Goal: Register for event/course

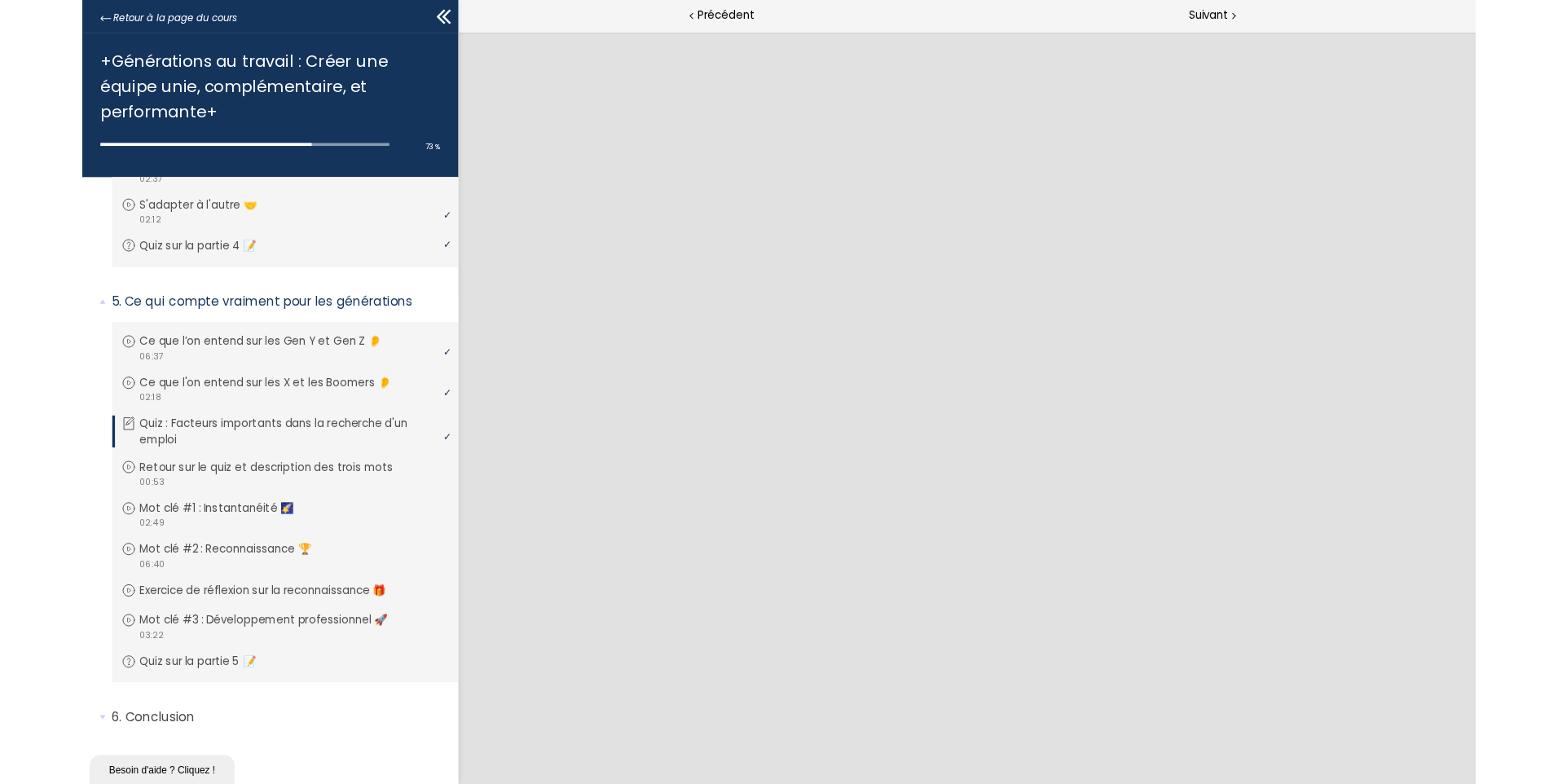
scroll to position [1087, 0]
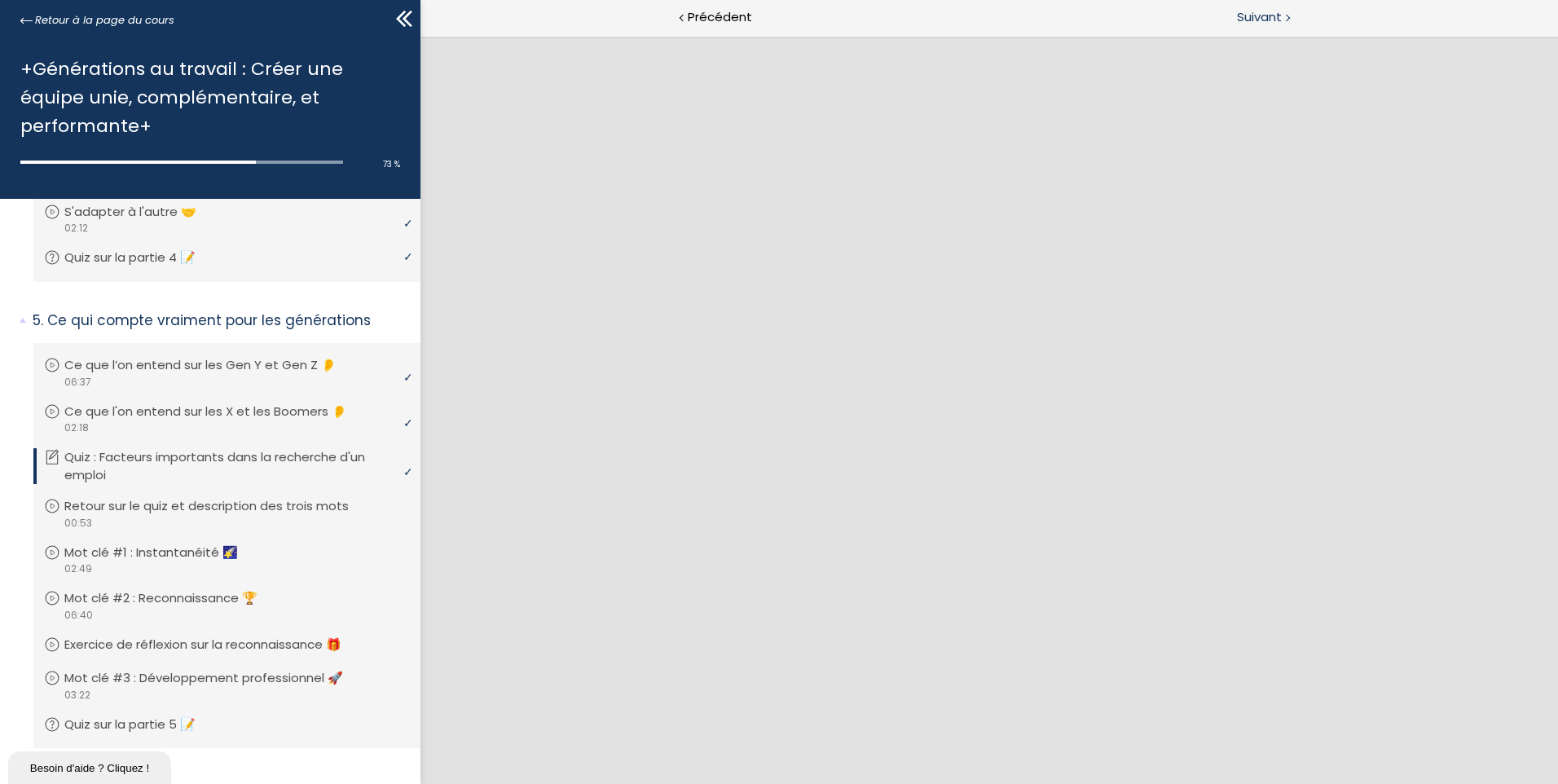
click at [1278, 19] on span "Suivant" at bounding box center [1259, 18] width 45 height 21
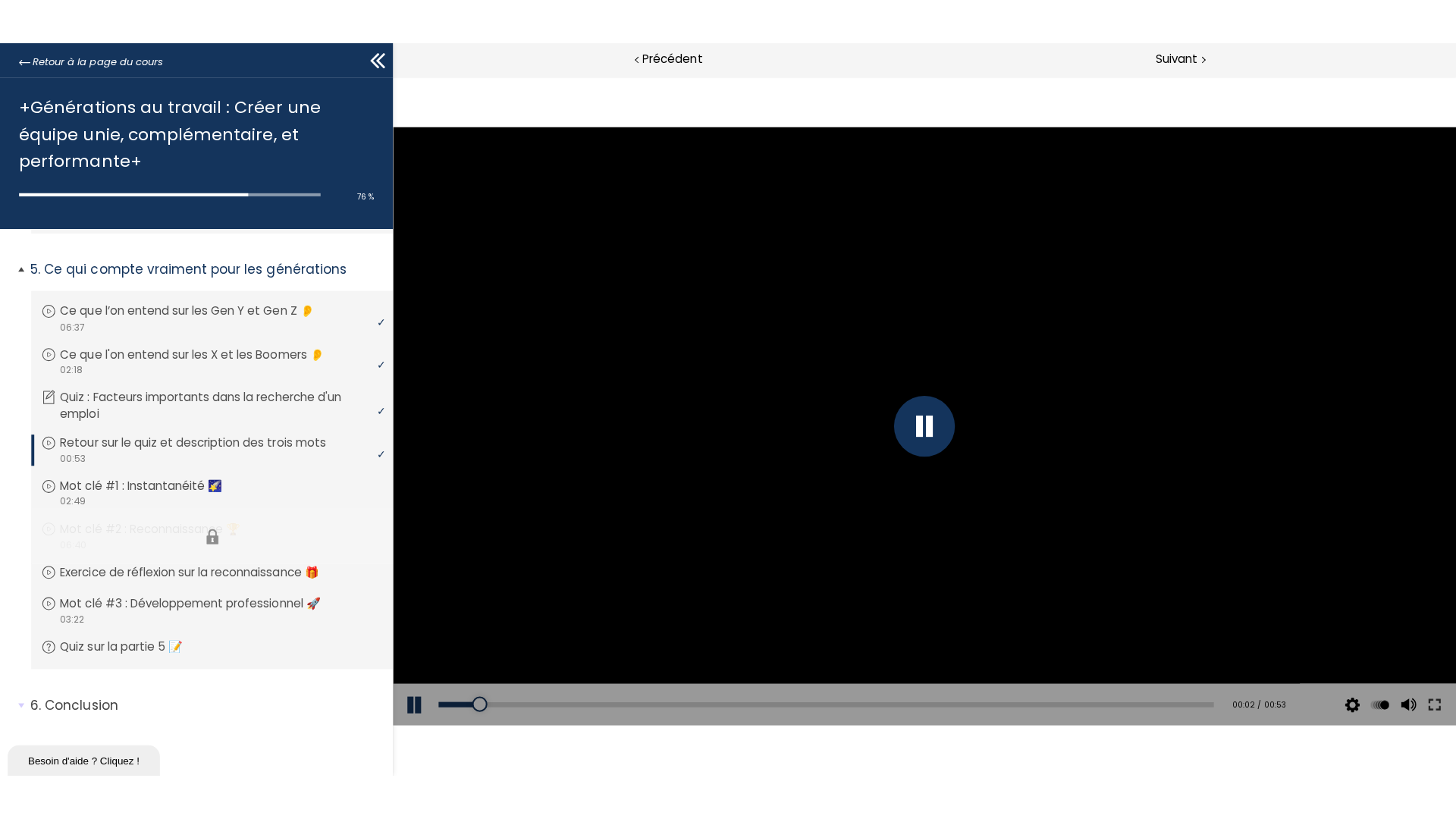
scroll to position [1101, 0]
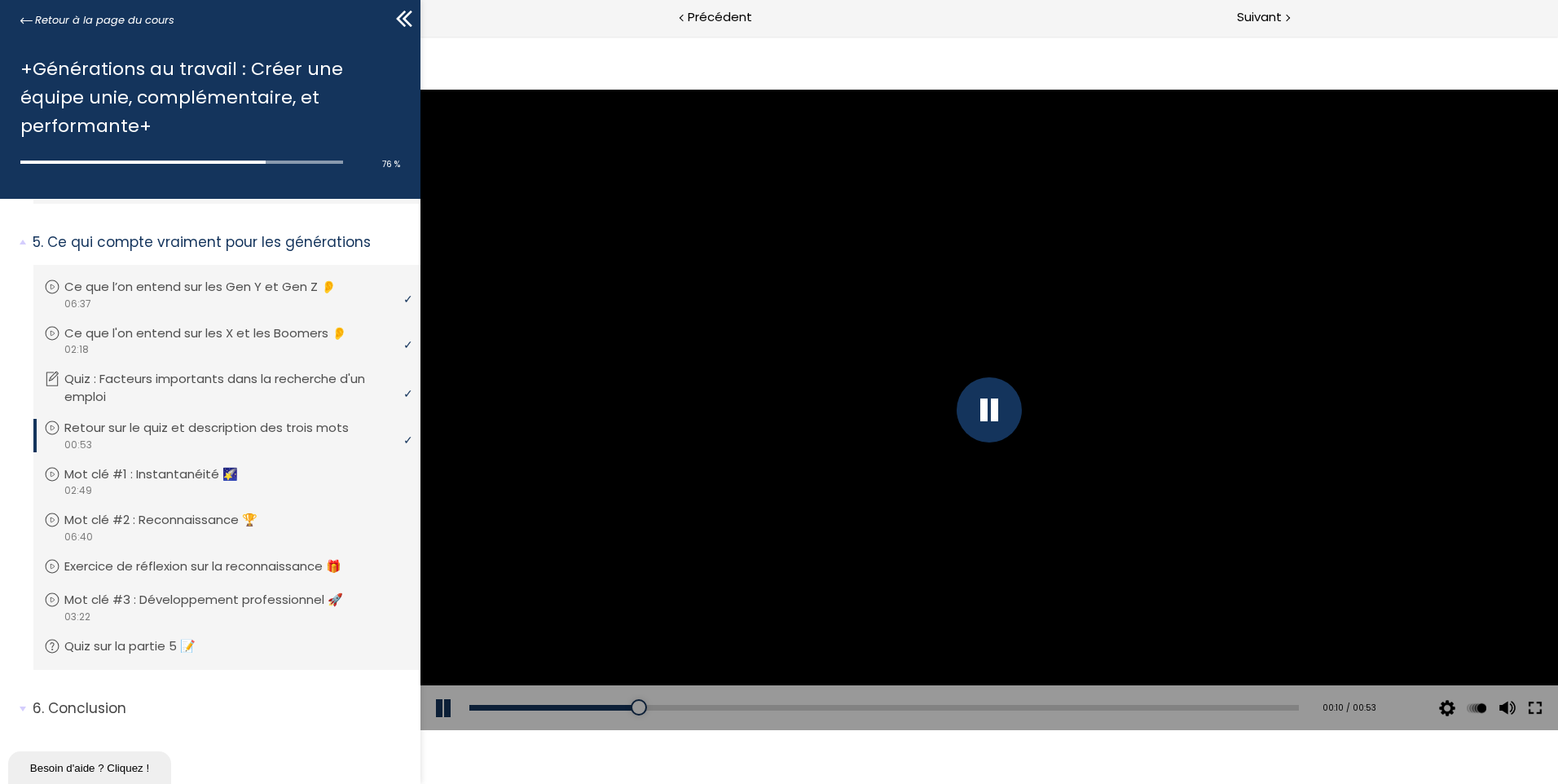
click at [1534, 702] on button at bounding box center [1534, 708] width 29 height 46
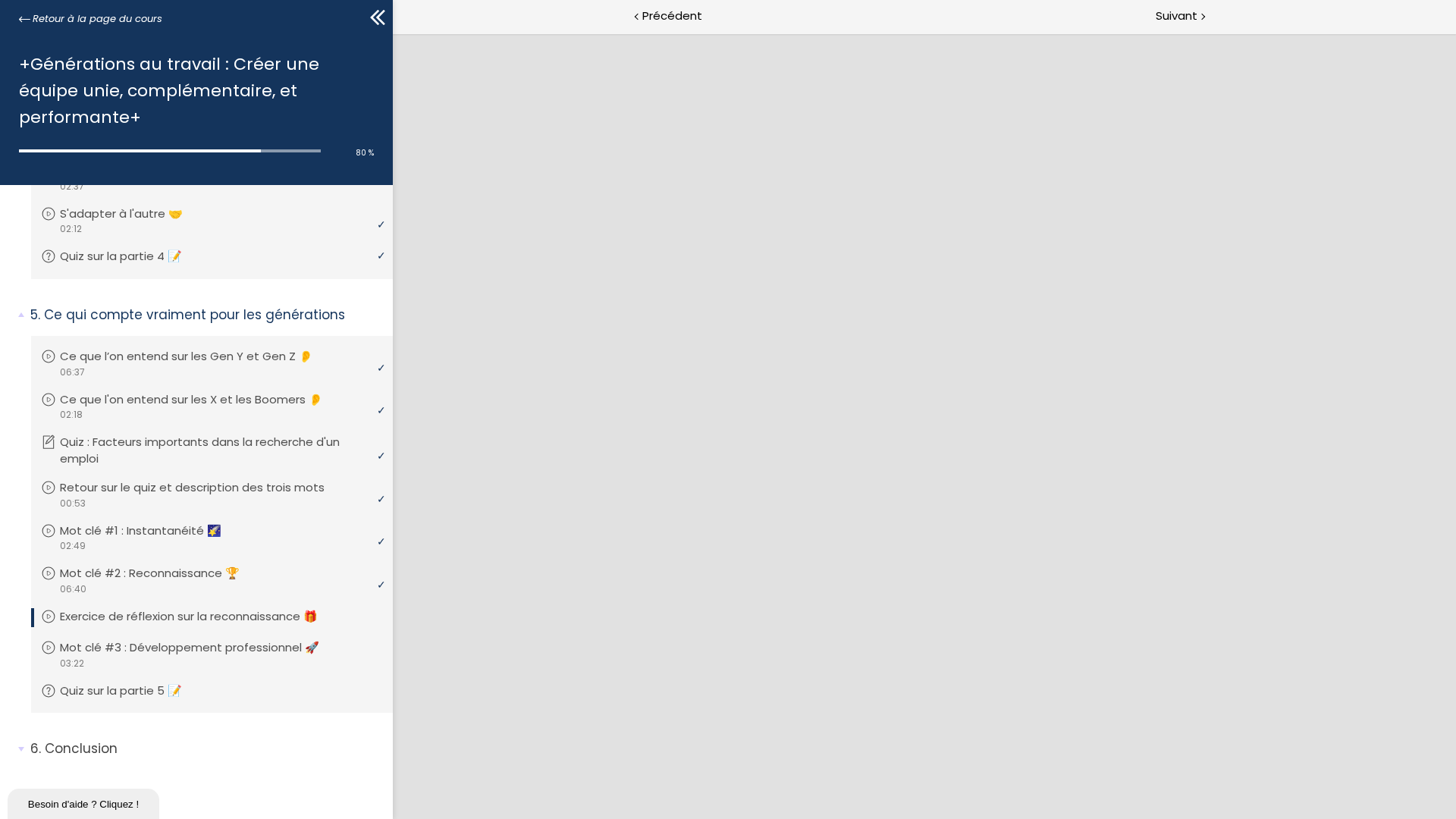
scroll to position [0, 0]
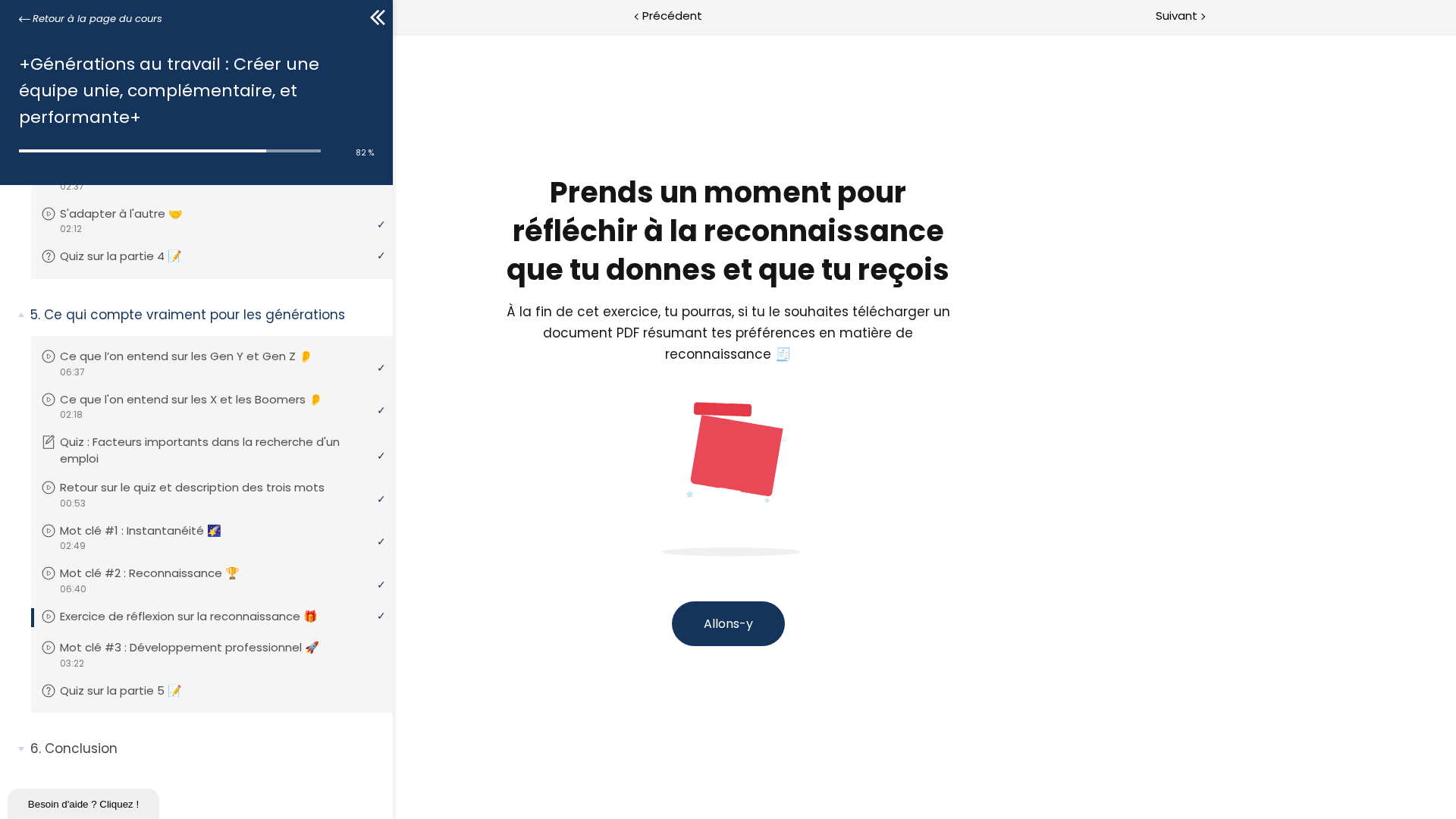
click at [736, 635] on button "Allons-y" at bounding box center [728, 623] width 113 height 45
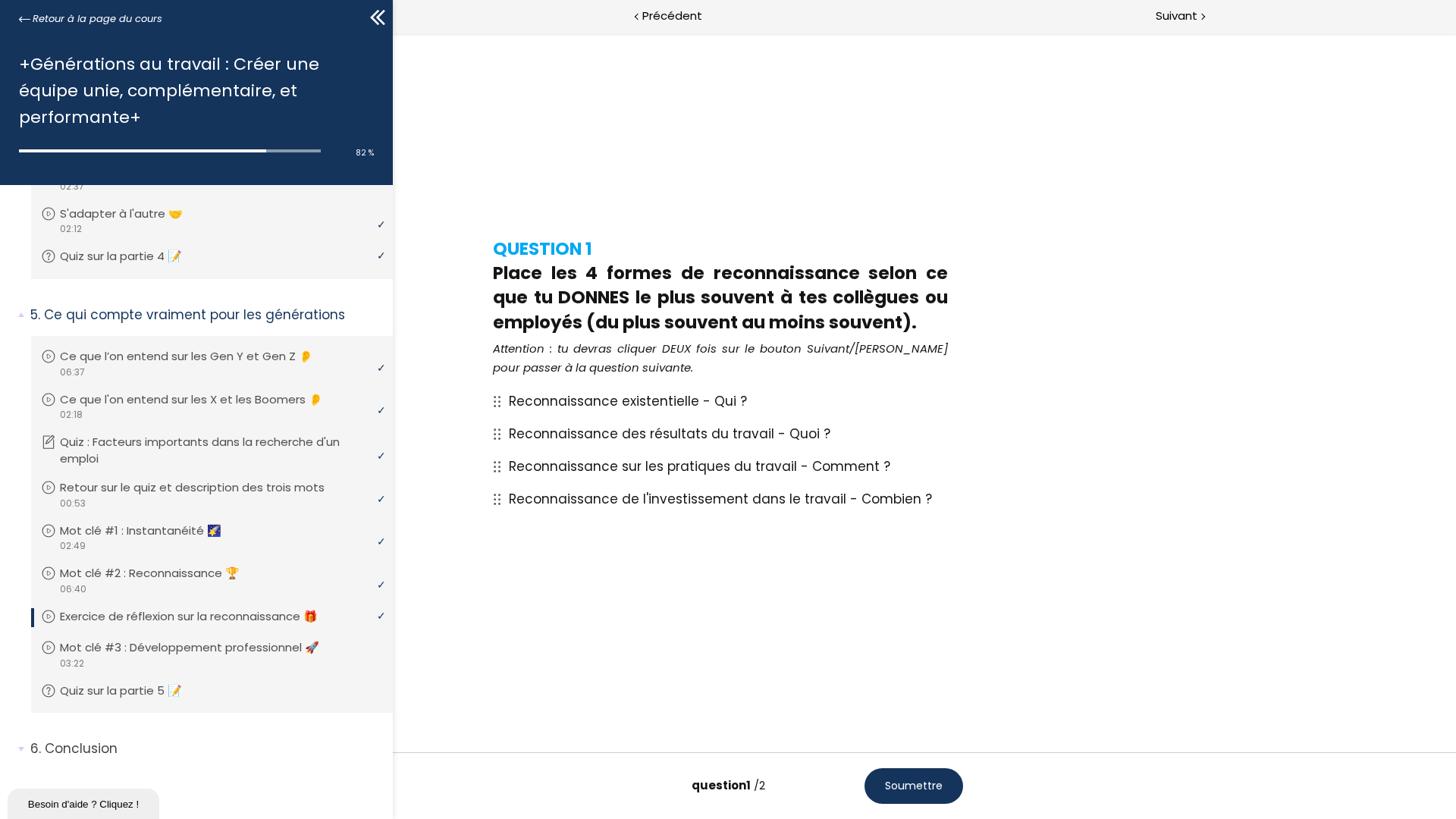
click at [921, 792] on span "Soumettre" at bounding box center [914, 786] width 58 height 16
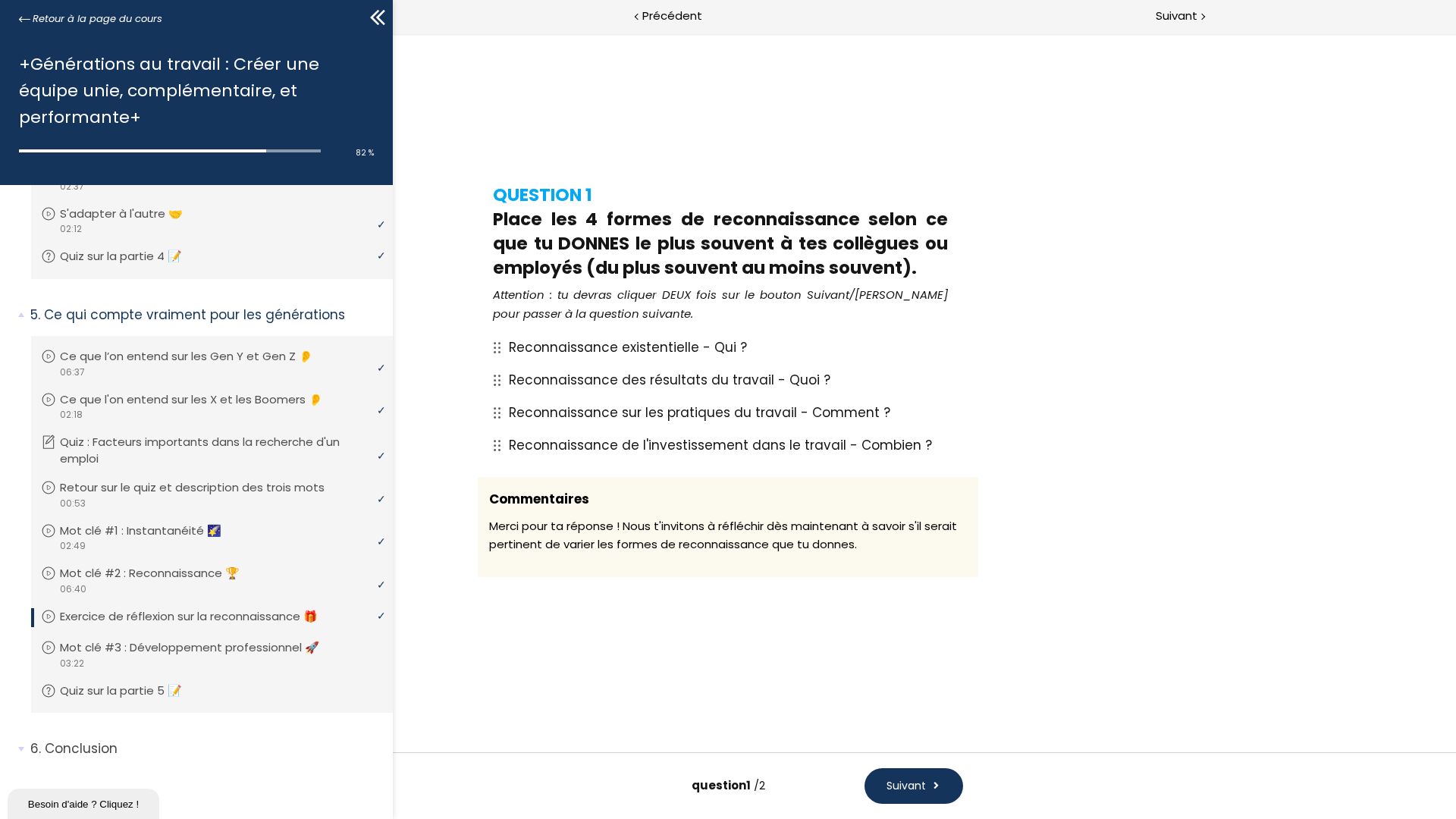
click at [917, 792] on span "Suivant" at bounding box center [906, 786] width 39 height 16
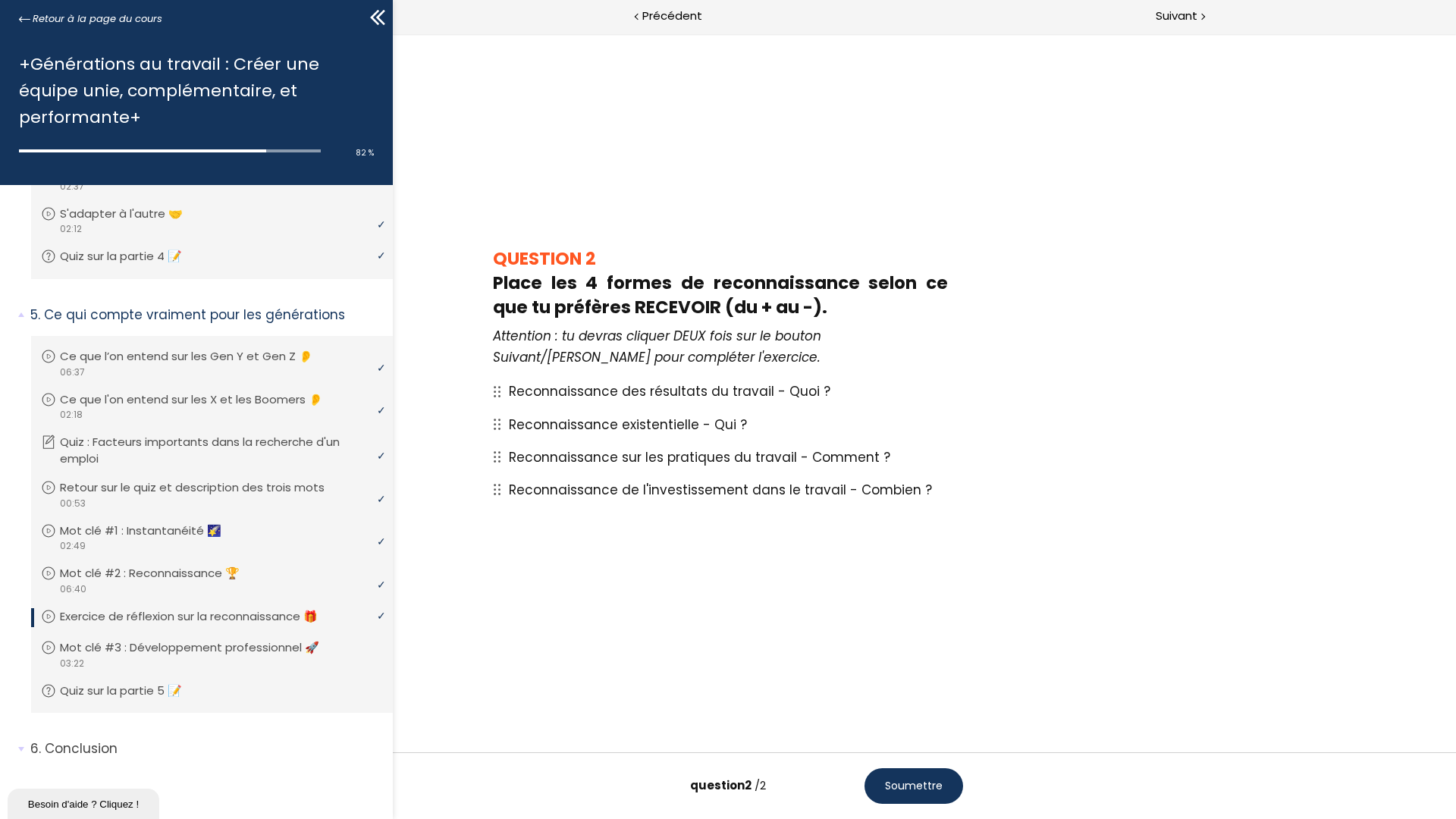
click at [909, 780] on span "Soumettre" at bounding box center [914, 786] width 58 height 16
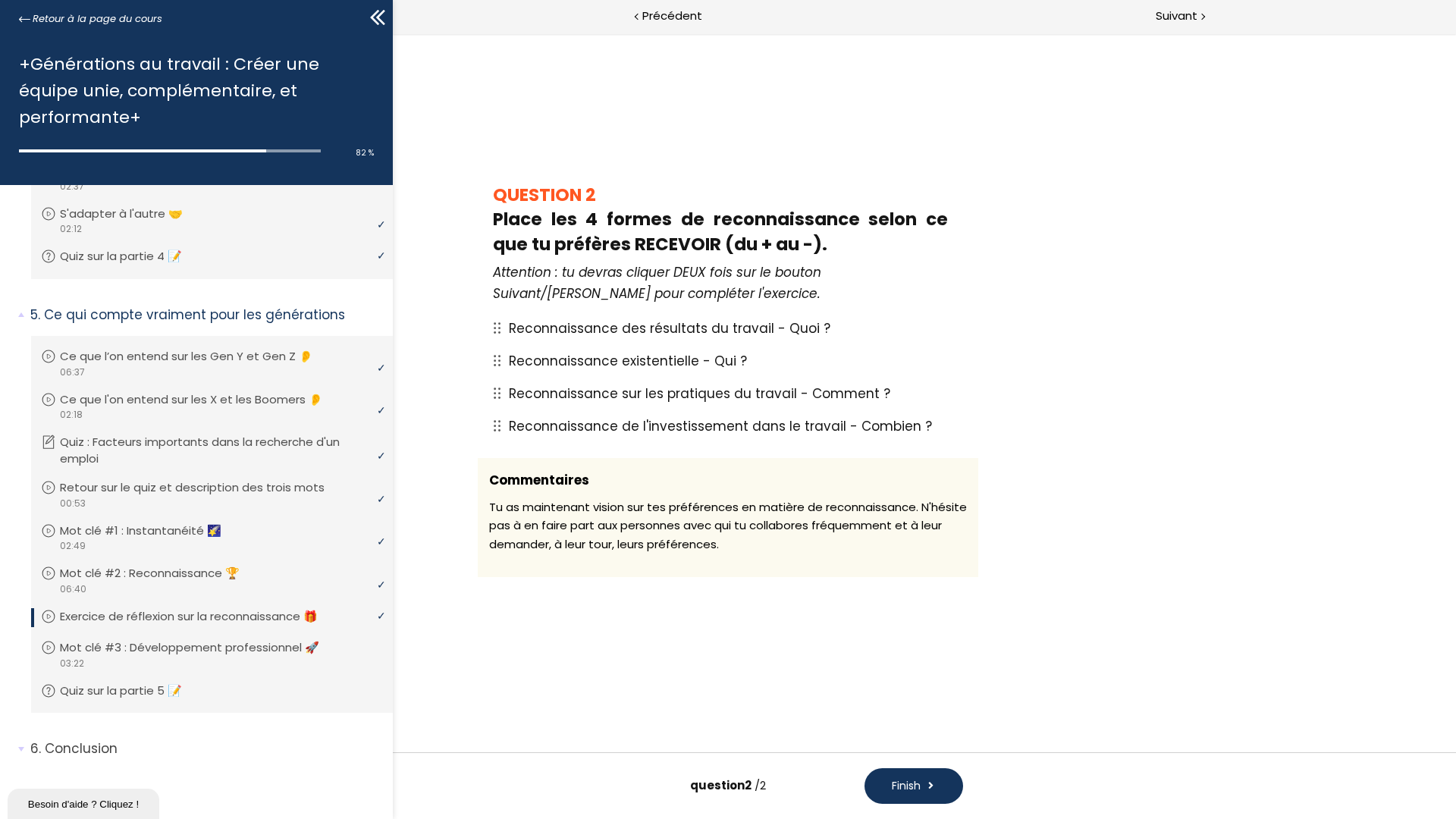
click at [912, 780] on span "Finish" at bounding box center [906, 786] width 29 height 16
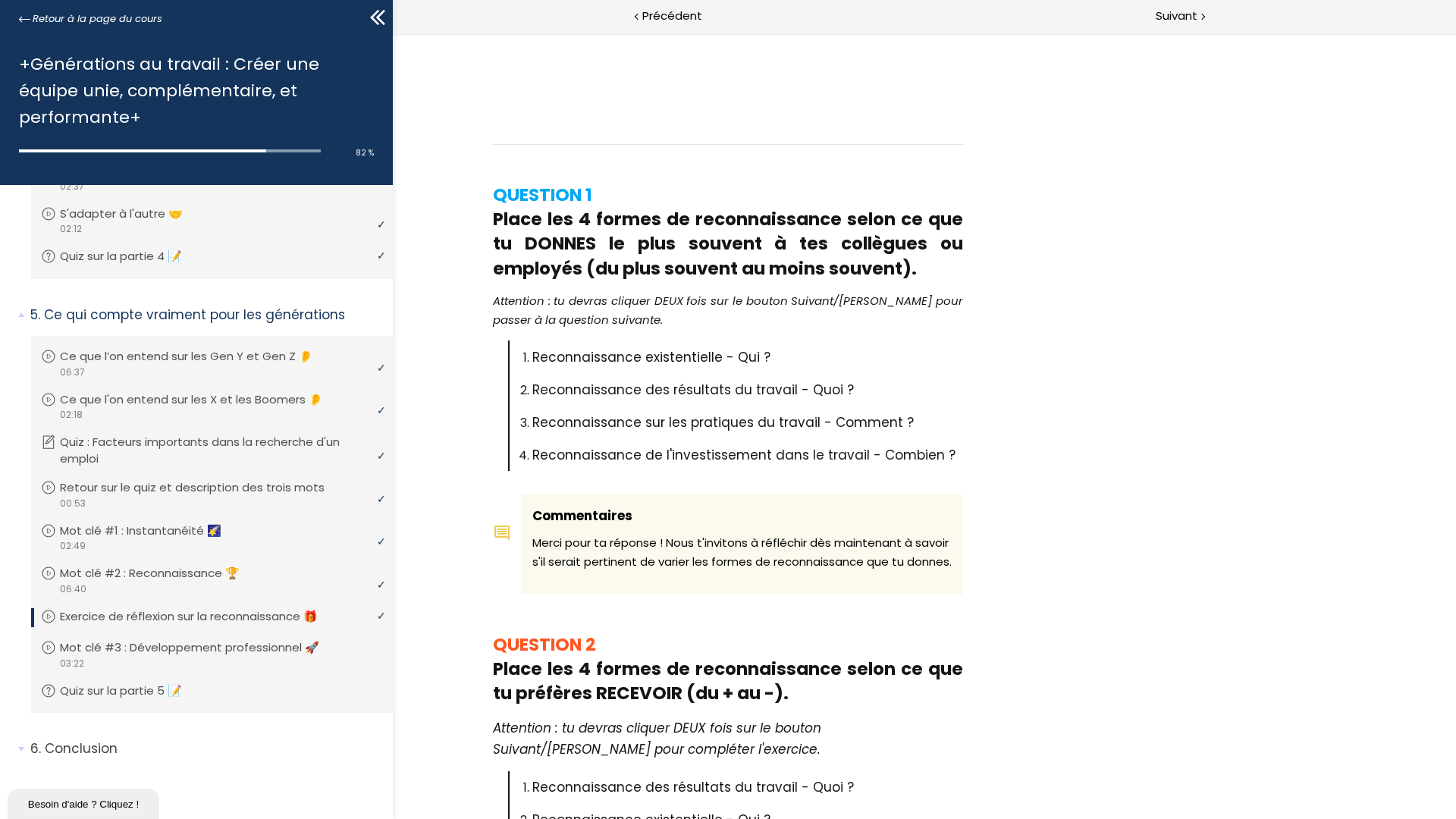
drag, startPoint x: 1196, startPoint y: 16, endPoint x: 1166, endPoint y: 43, distance: 40.4
click at [1191, 22] on div "QUESTION 1 Place les 4 formes de reconnaissance selon ce que tu DONNES le plus …" at bounding box center [728, 410] width 1456 height 819
drag, startPoint x: 1062, startPoint y: 240, endPoint x: 1057, endPoint y: 260, distance: 20.6
click at [1057, 260] on div "QUESTION 1 Place les 4 formes de reconnaissance selon ce que tu DONNES le plus …" at bounding box center [728, 648] width 705 height 1106
drag, startPoint x: 1057, startPoint y: 260, endPoint x: 1226, endPoint y: 308, distance: 175.7
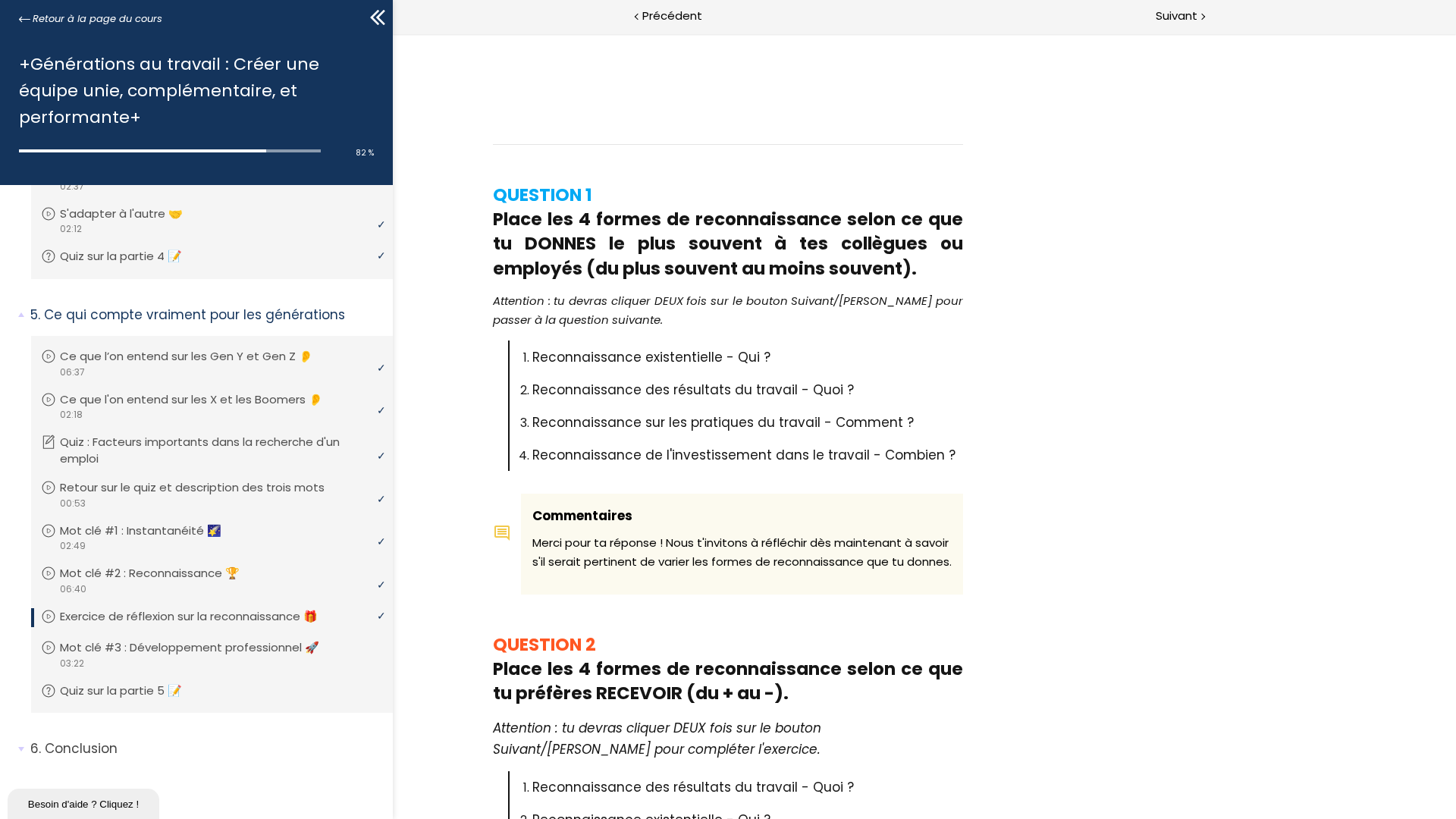
click at [1226, 308] on div "QUESTION 1 Place les 4 formes de reconnaissance selon ce que tu DONNES le plus …" at bounding box center [728, 410] width 1456 height 819
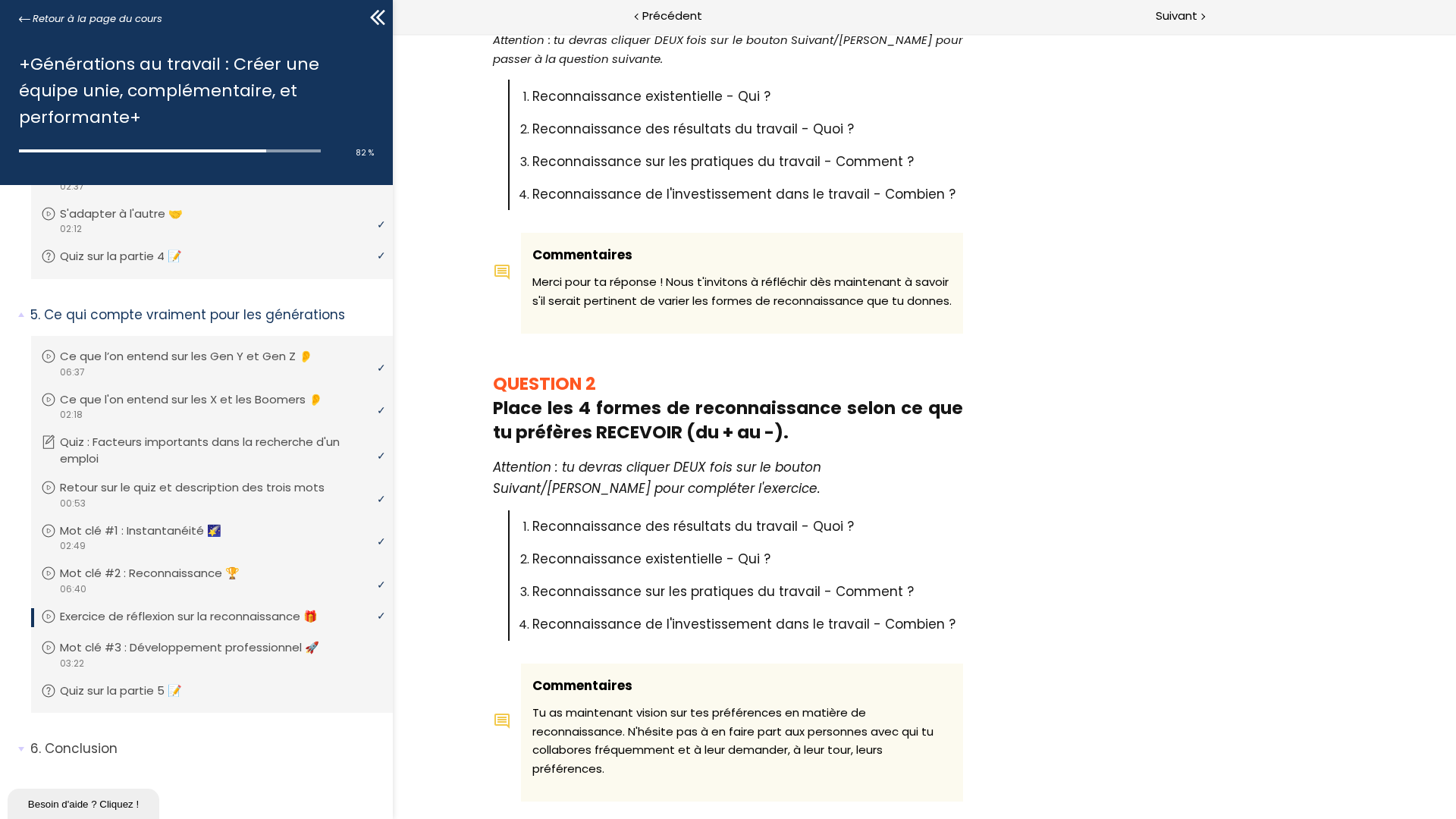
scroll to position [477, 0]
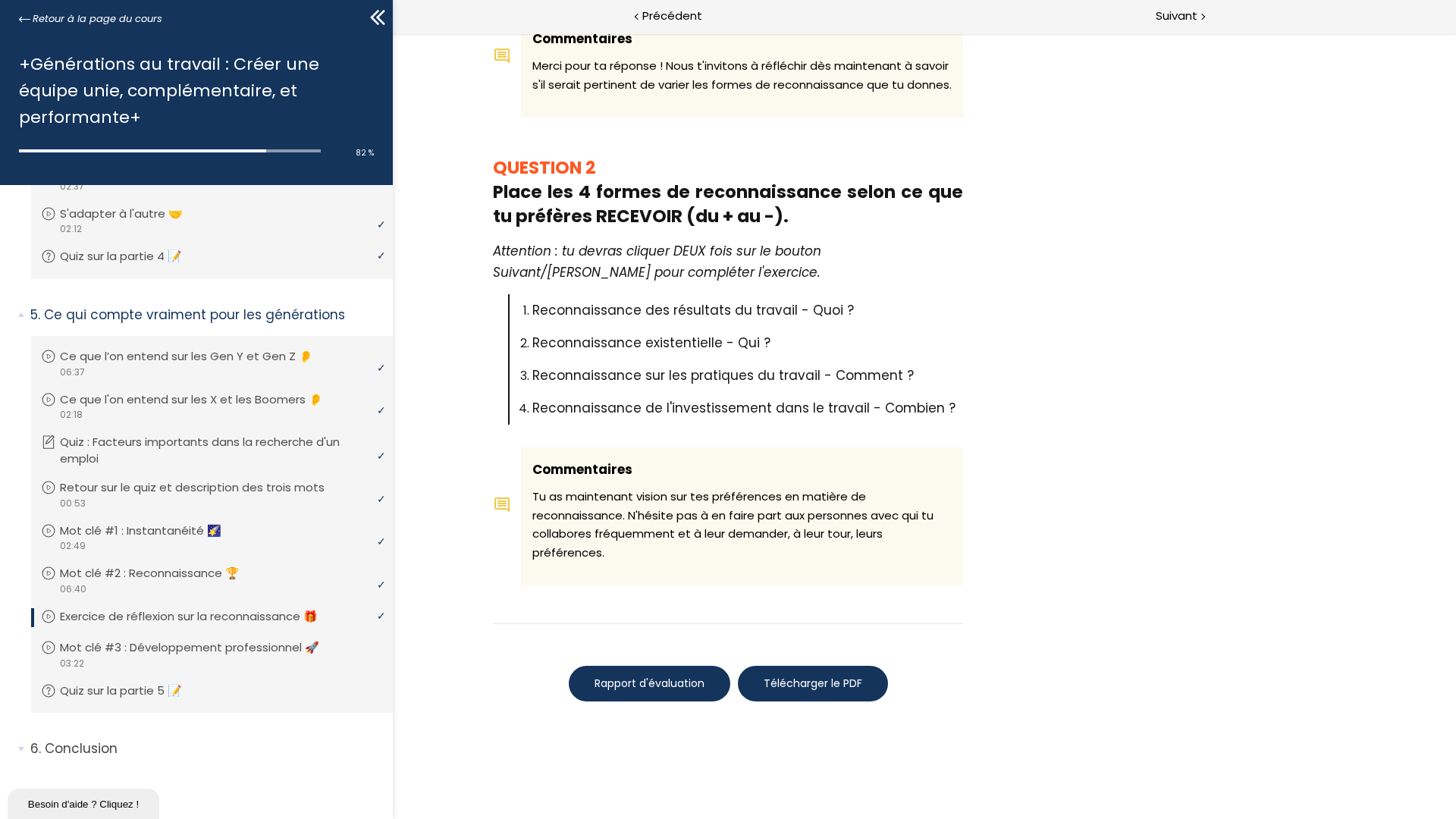
click at [653, 672] on button "Rapport d'évaluation" at bounding box center [649, 683] width 162 height 36
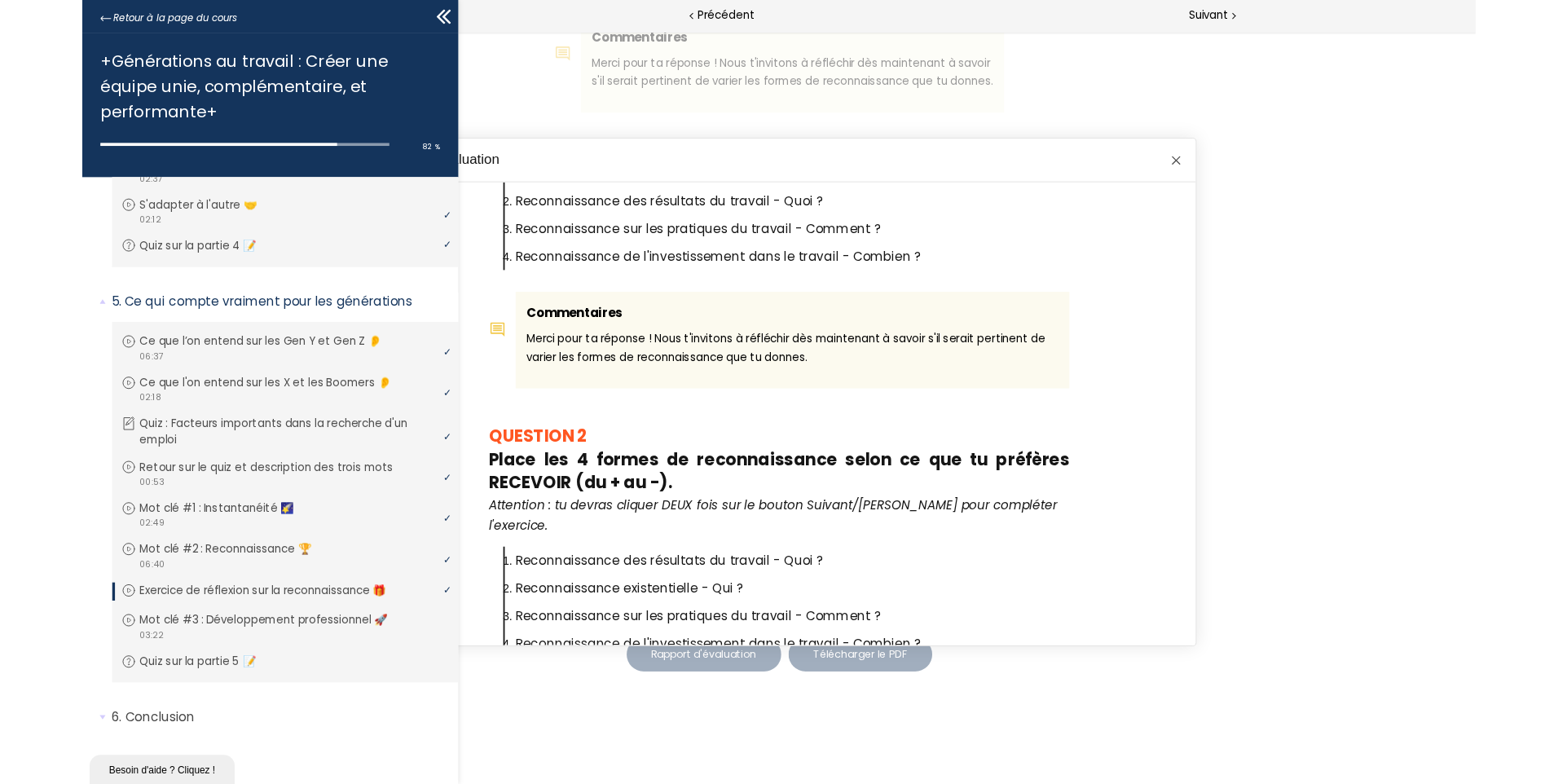
scroll to position [393, 0]
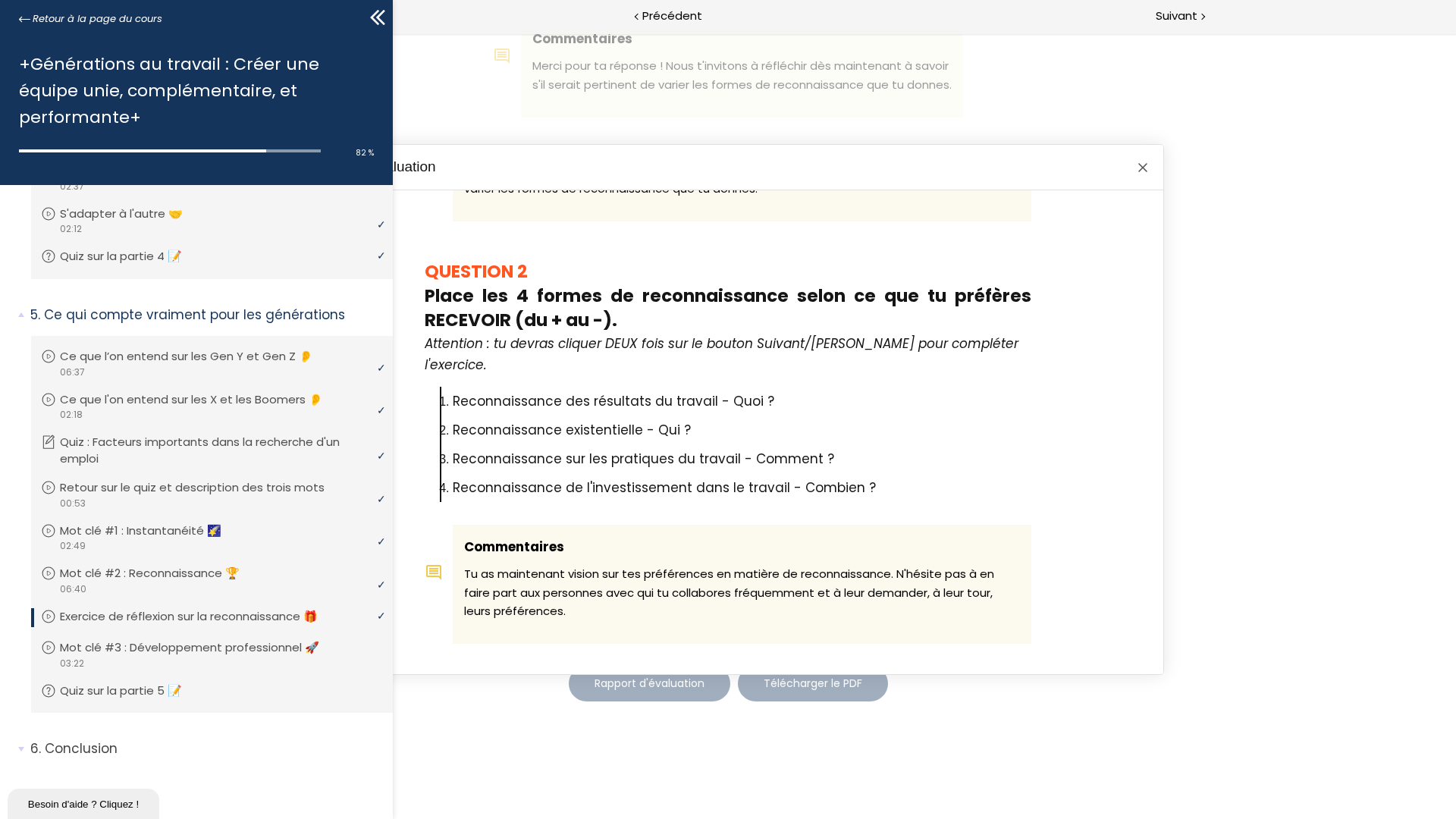
click at [1146, 164] on div at bounding box center [1142, 167] width 18 height 18
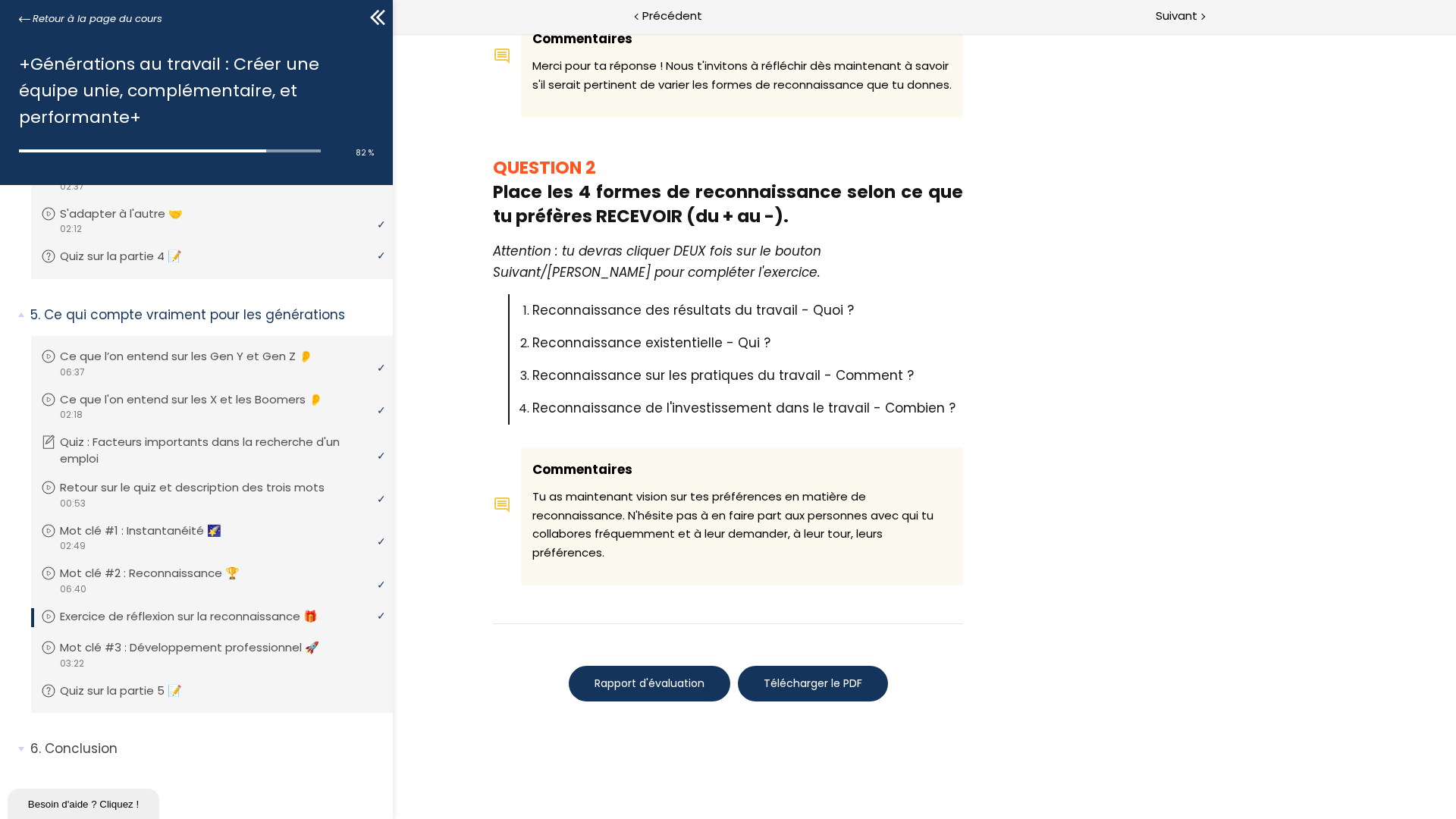
click at [803, 688] on span "Télécharger le PDF" at bounding box center [813, 683] width 99 height 16
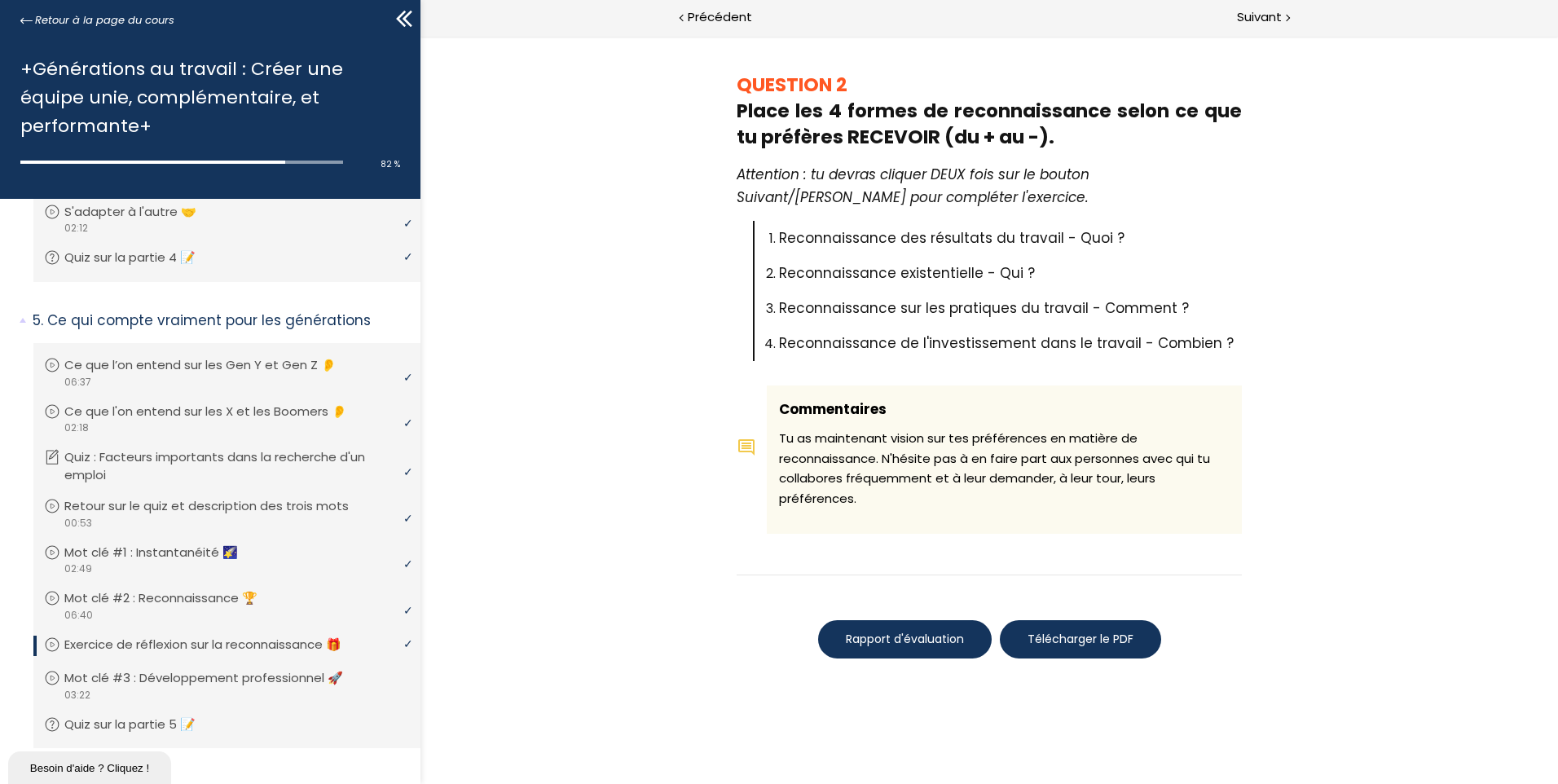
scroll to position [644, 0]
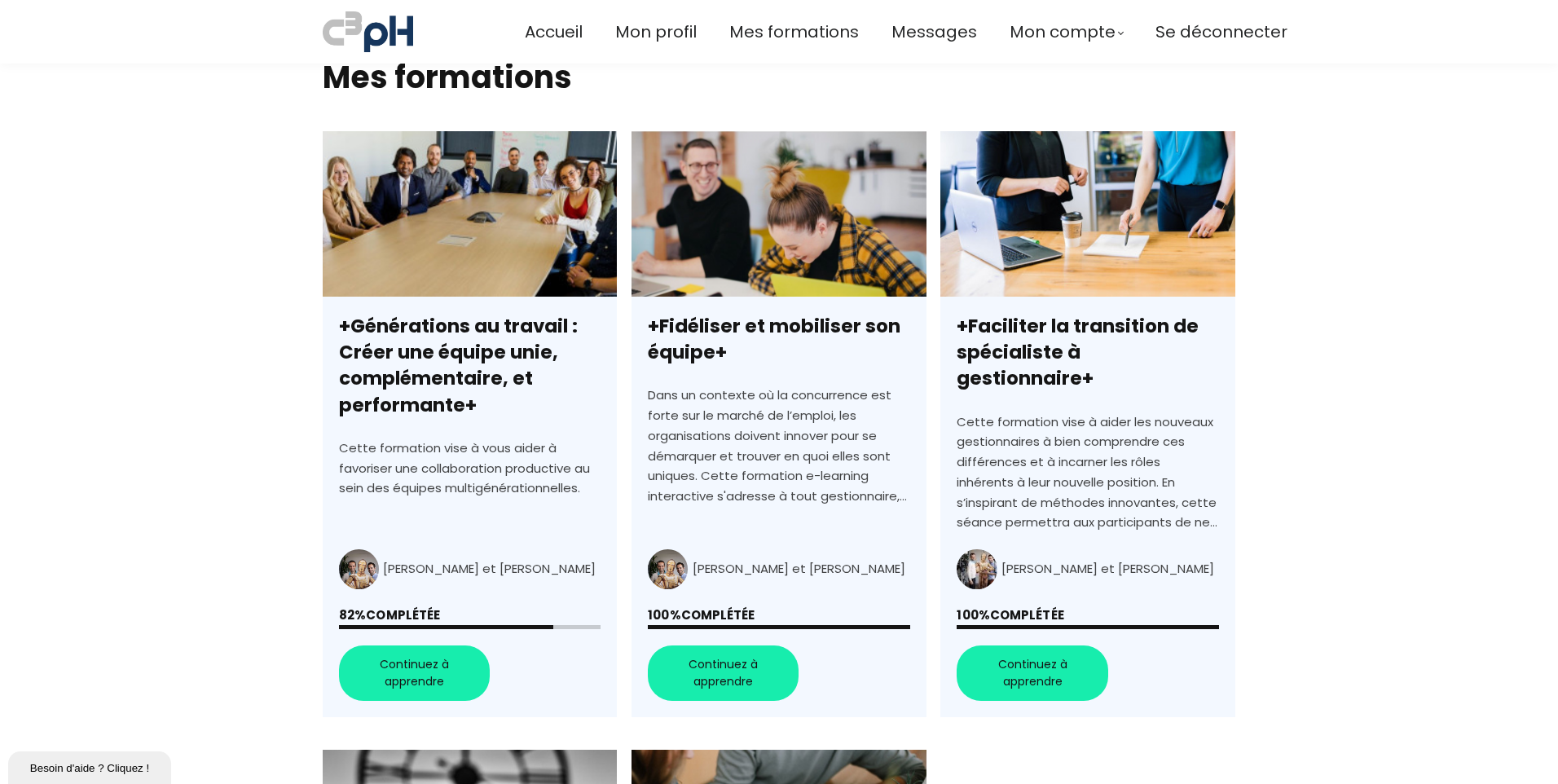
click at [458, 219] on link "+Générations au travail : Créer une équipe unie, complémentaire, et performante+" at bounding box center [469, 424] width 294 height 586
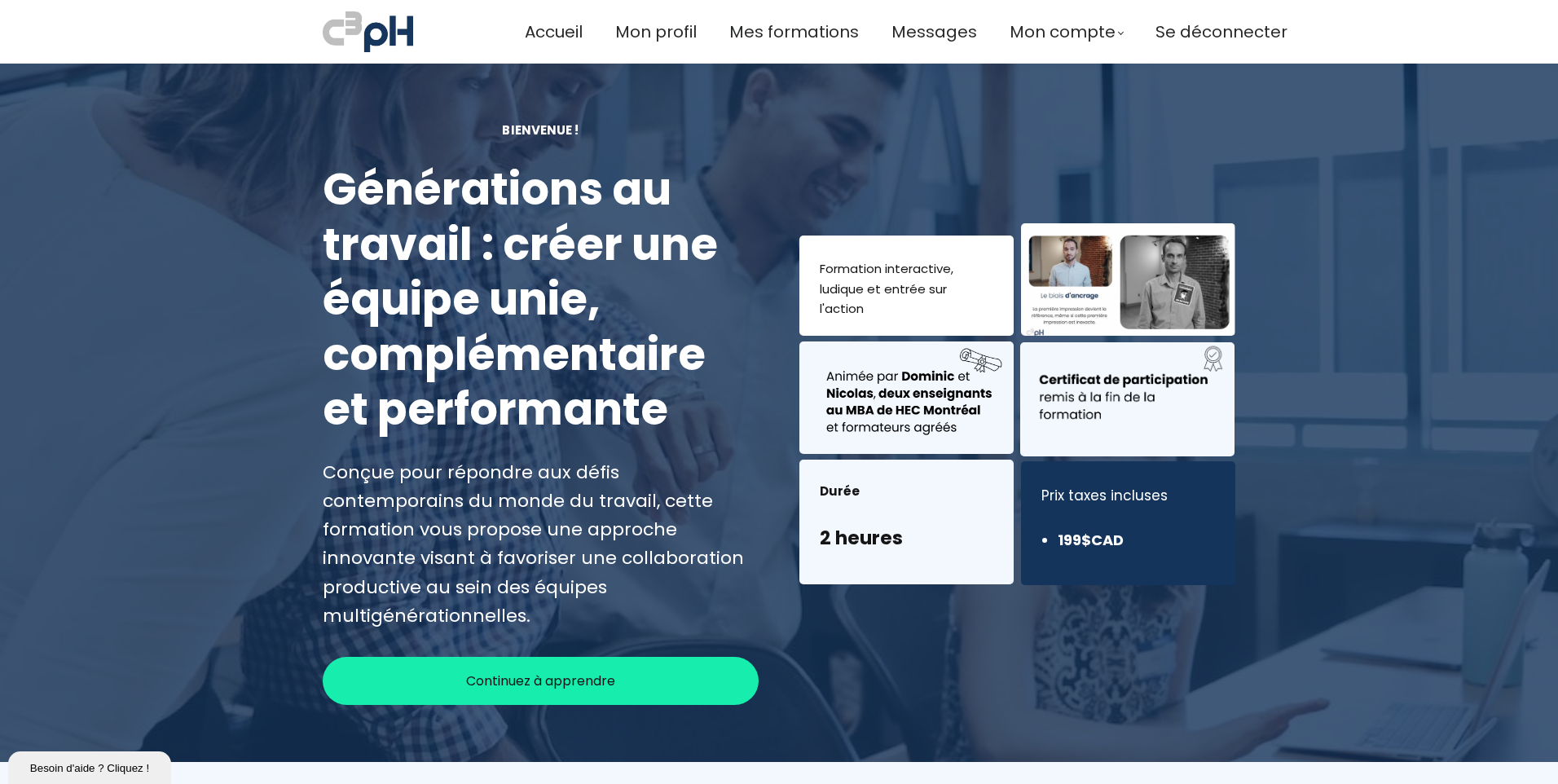
click at [537, 670] on span "Continuez à apprendre" at bounding box center [541, 681] width 150 height 21
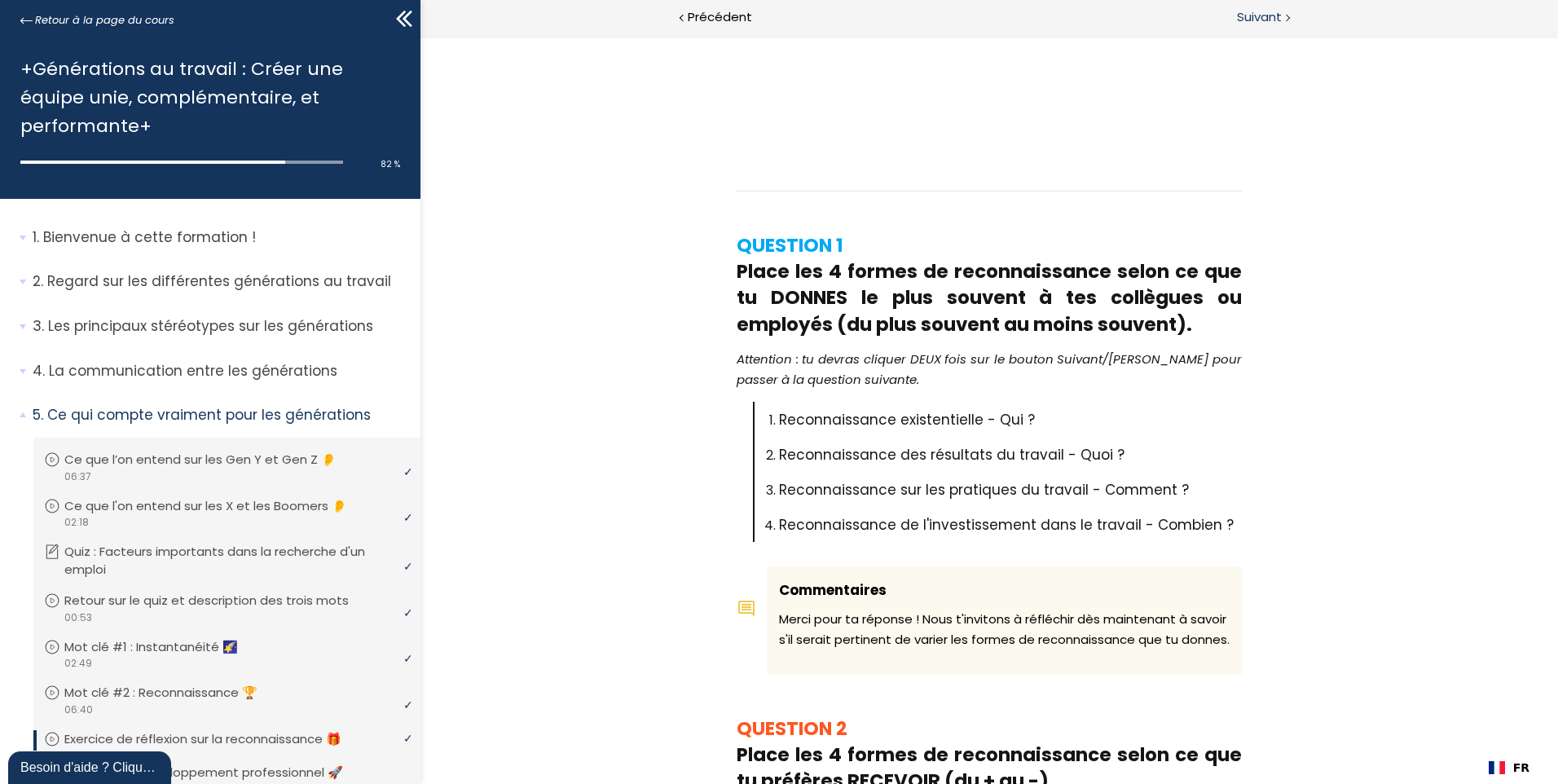
click at [1260, 18] on span "Suivant" at bounding box center [1259, 18] width 45 height 21
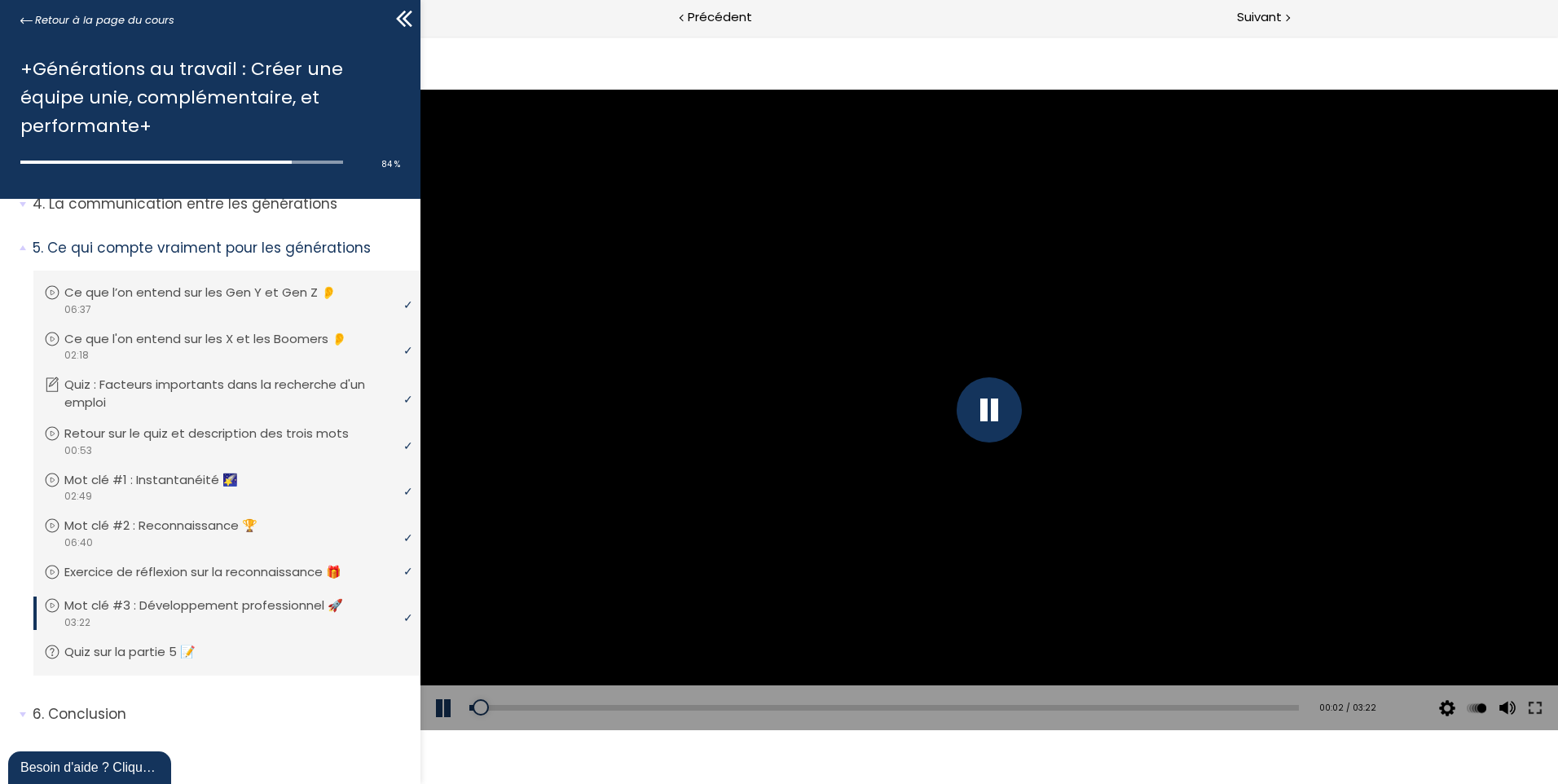
scroll to position [173, 0]
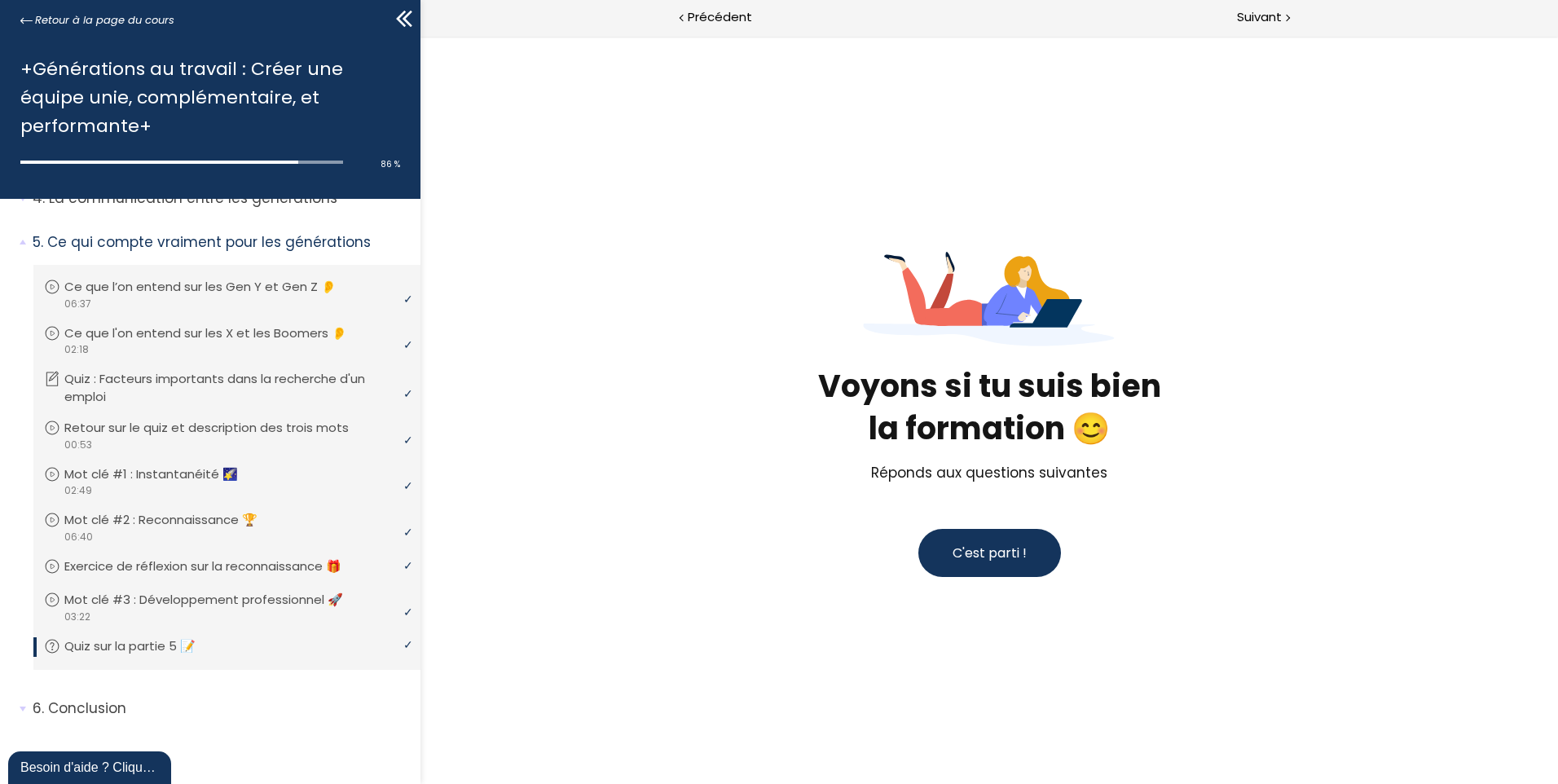
click at [973, 560] on span "C'est parti !" at bounding box center [989, 553] width 74 height 19
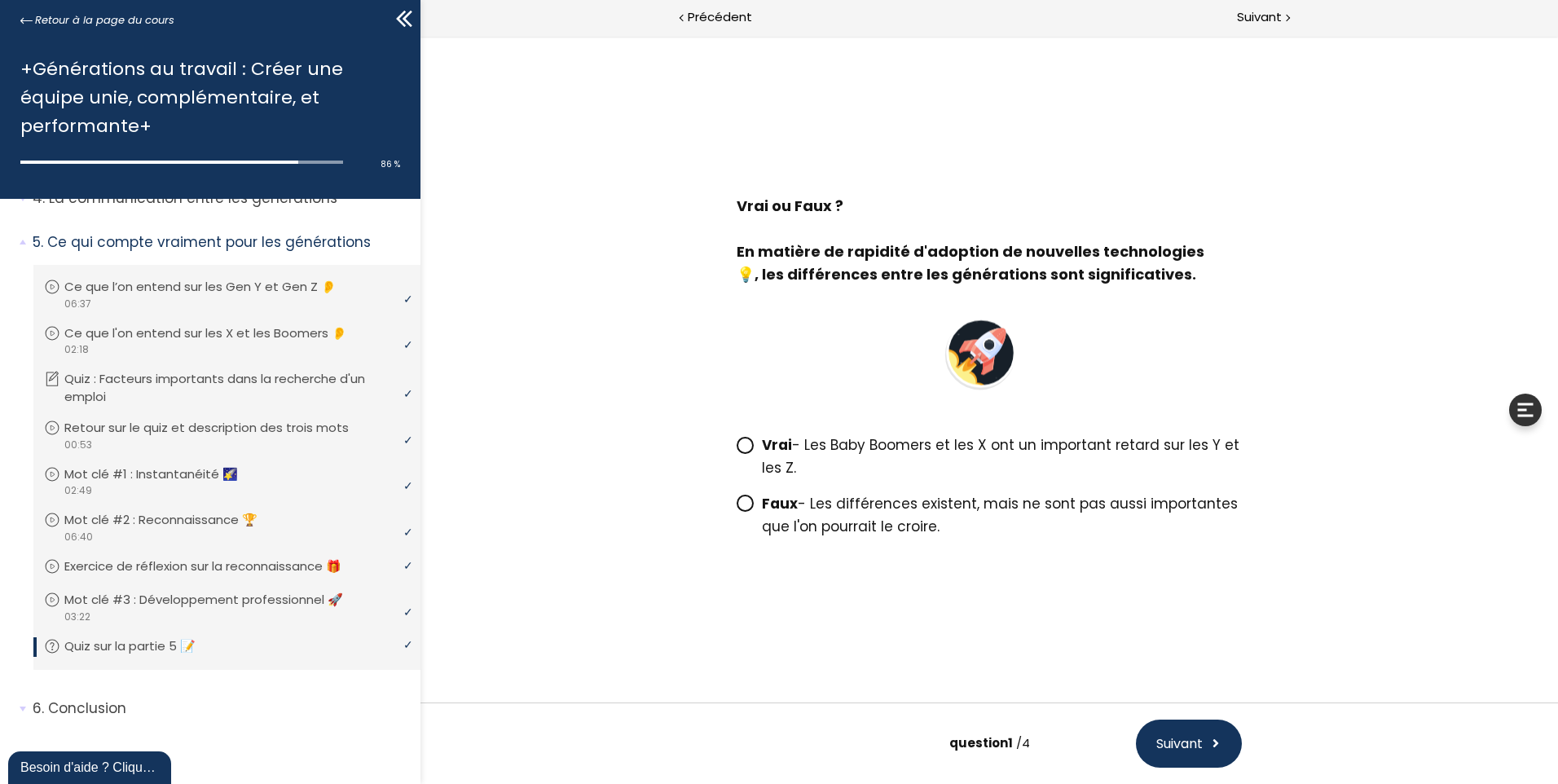
click at [753, 504] on span at bounding box center [745, 503] width 17 height 17
click at [736, 509] on input "Faux - Les différences existent, mais ne sont pas aussi importantes que l'on po…" at bounding box center [736, 509] width 0 height 0
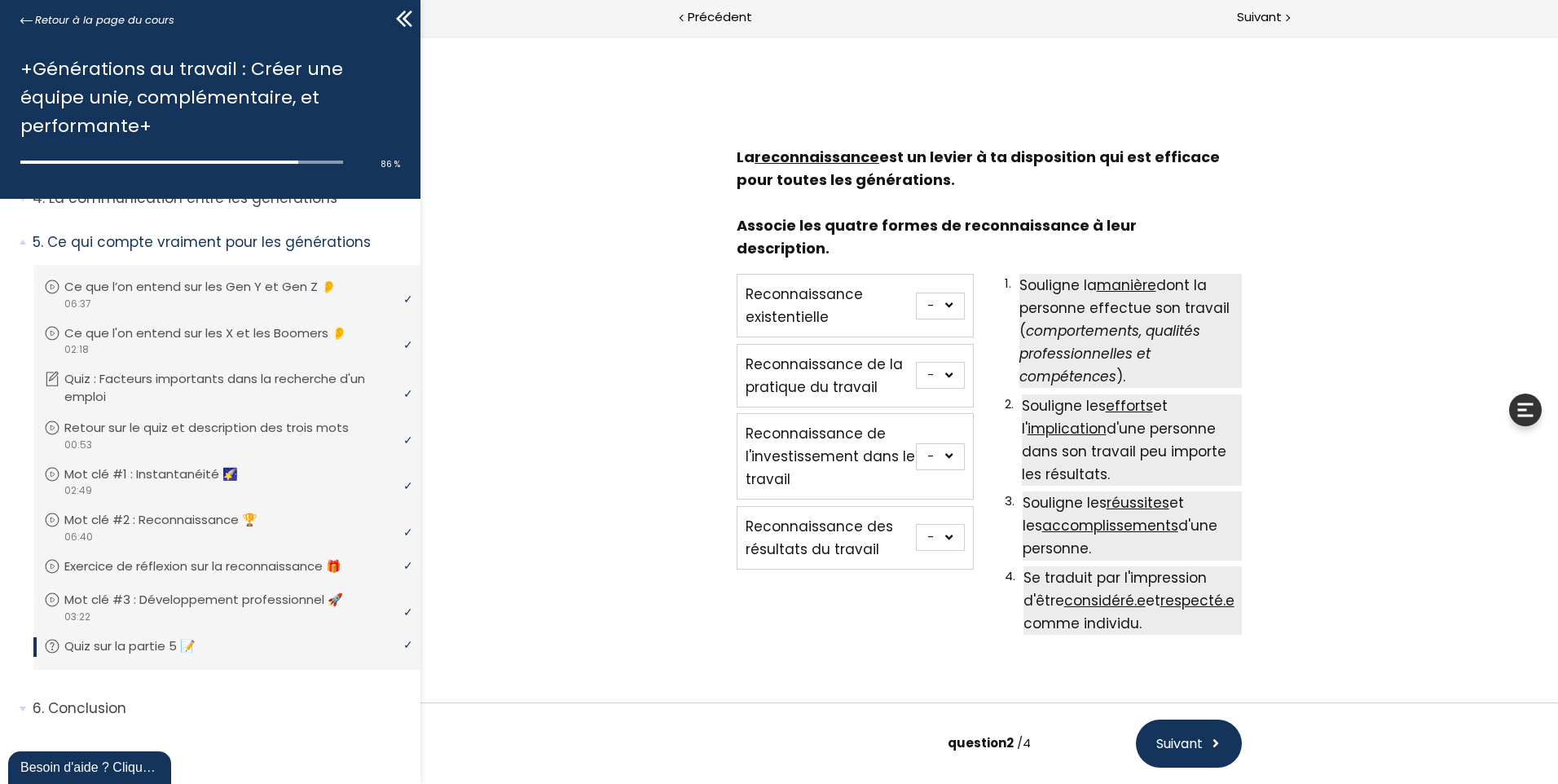
scroll to position [26, 0]
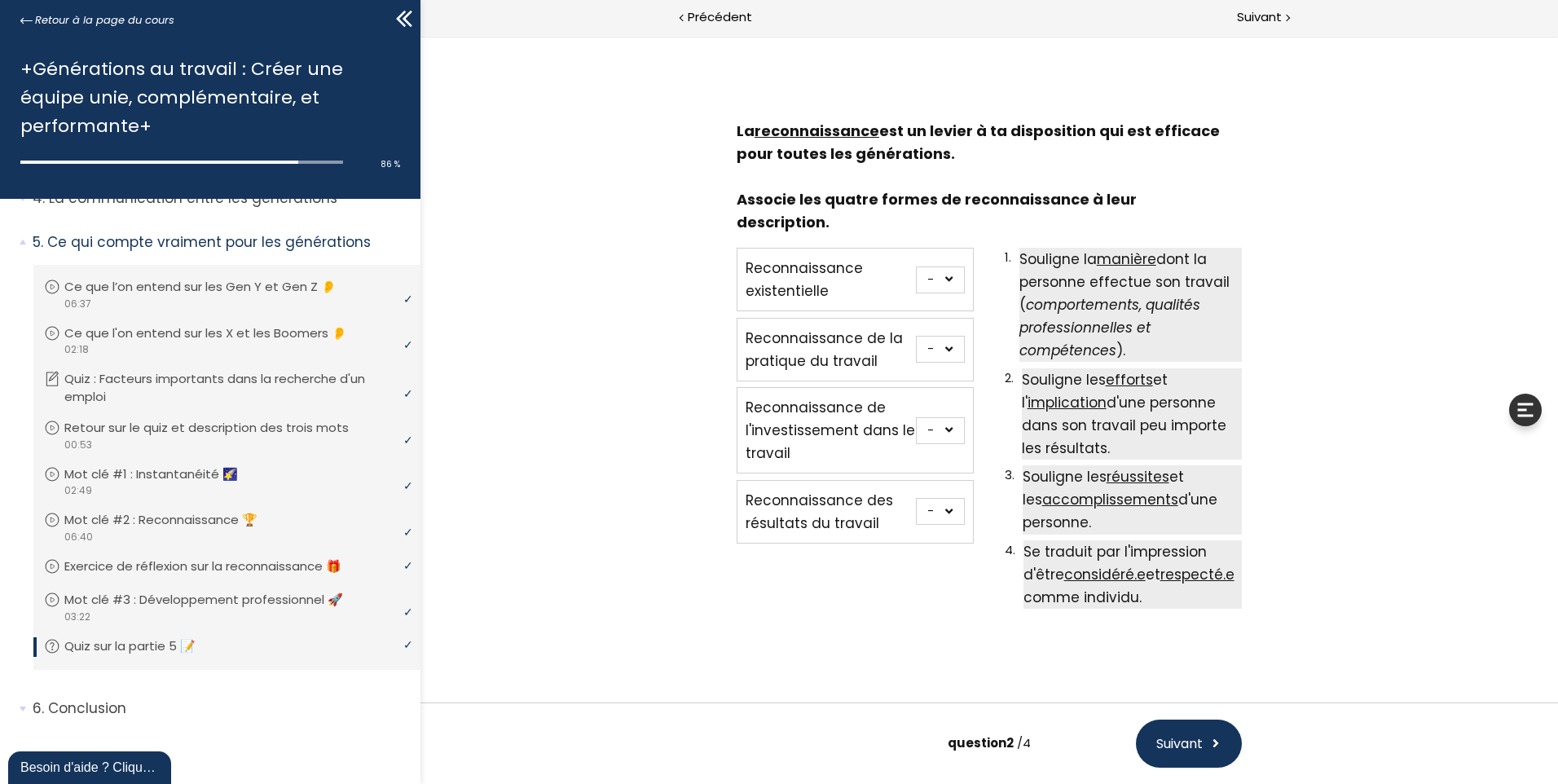
click at [953, 266] on select "- 1 2 3 4" at bounding box center [940, 279] width 49 height 27
select select "667aa74e77dcf"
click at [916, 266] on select "- 1 2 3 4" at bounding box center [940, 279] width 49 height 27
click at [942, 336] on select "- 1 2 3 4" at bounding box center [940, 349] width 49 height 27
select select "667aa74e77e04"
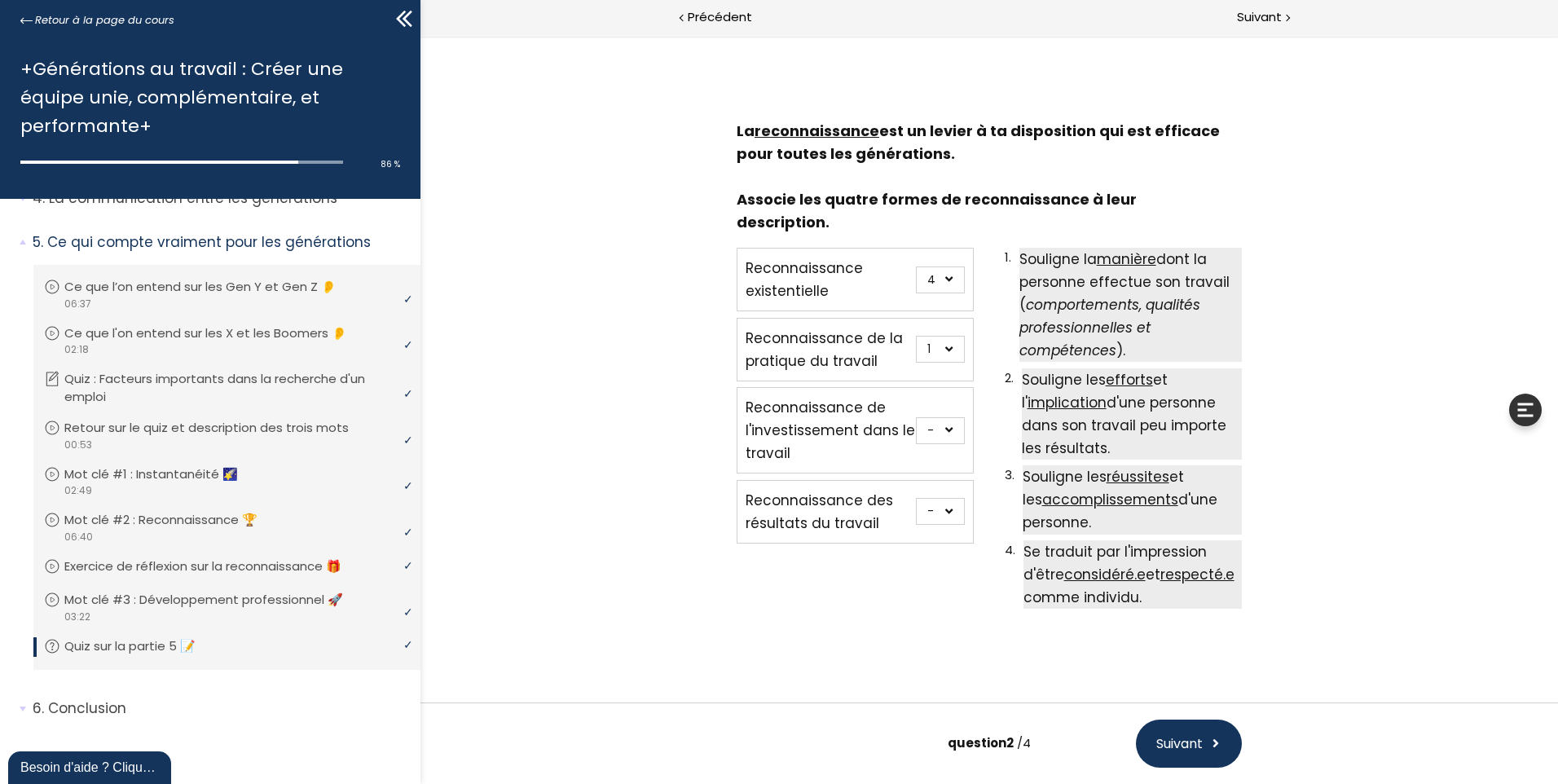
click at [916, 336] on select "- 1 2 3 4" at bounding box center [940, 349] width 49 height 27
click at [946, 417] on select "- 1 2 3 4" at bounding box center [940, 431] width 49 height 27
select select "667aa74e77e59"
click at [916, 417] on select "- 1 2 3 4" at bounding box center [940, 431] width 49 height 27
click at [941, 497] on select "- 1 2 3 4" at bounding box center [940, 510] width 49 height 27
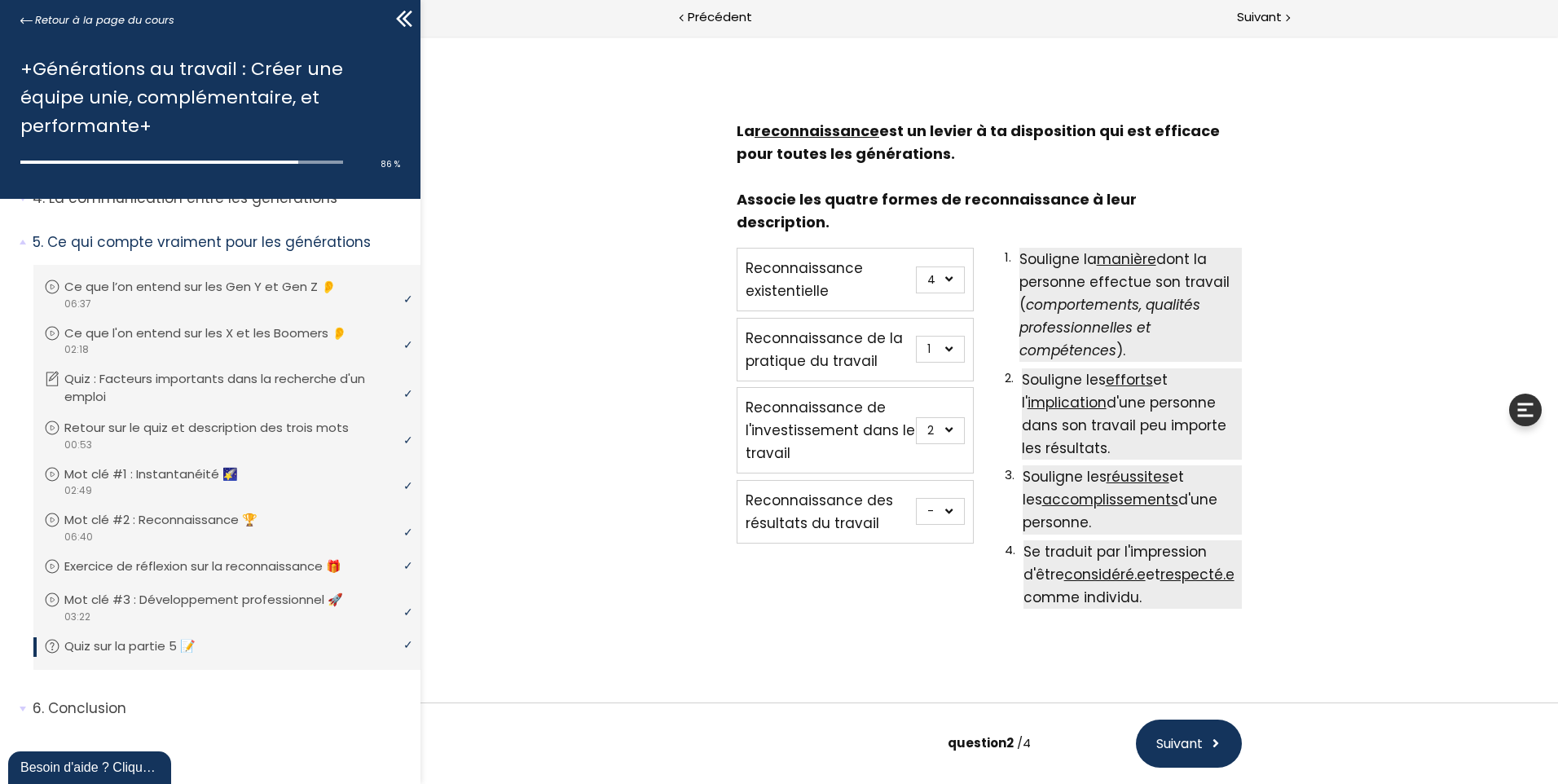
select select "667aa74e77e8e"
click at [916, 497] on select "- 1 2 3 4" at bounding box center [940, 510] width 49 height 27
click at [1193, 747] on span "Suivant" at bounding box center [1179, 744] width 46 height 21
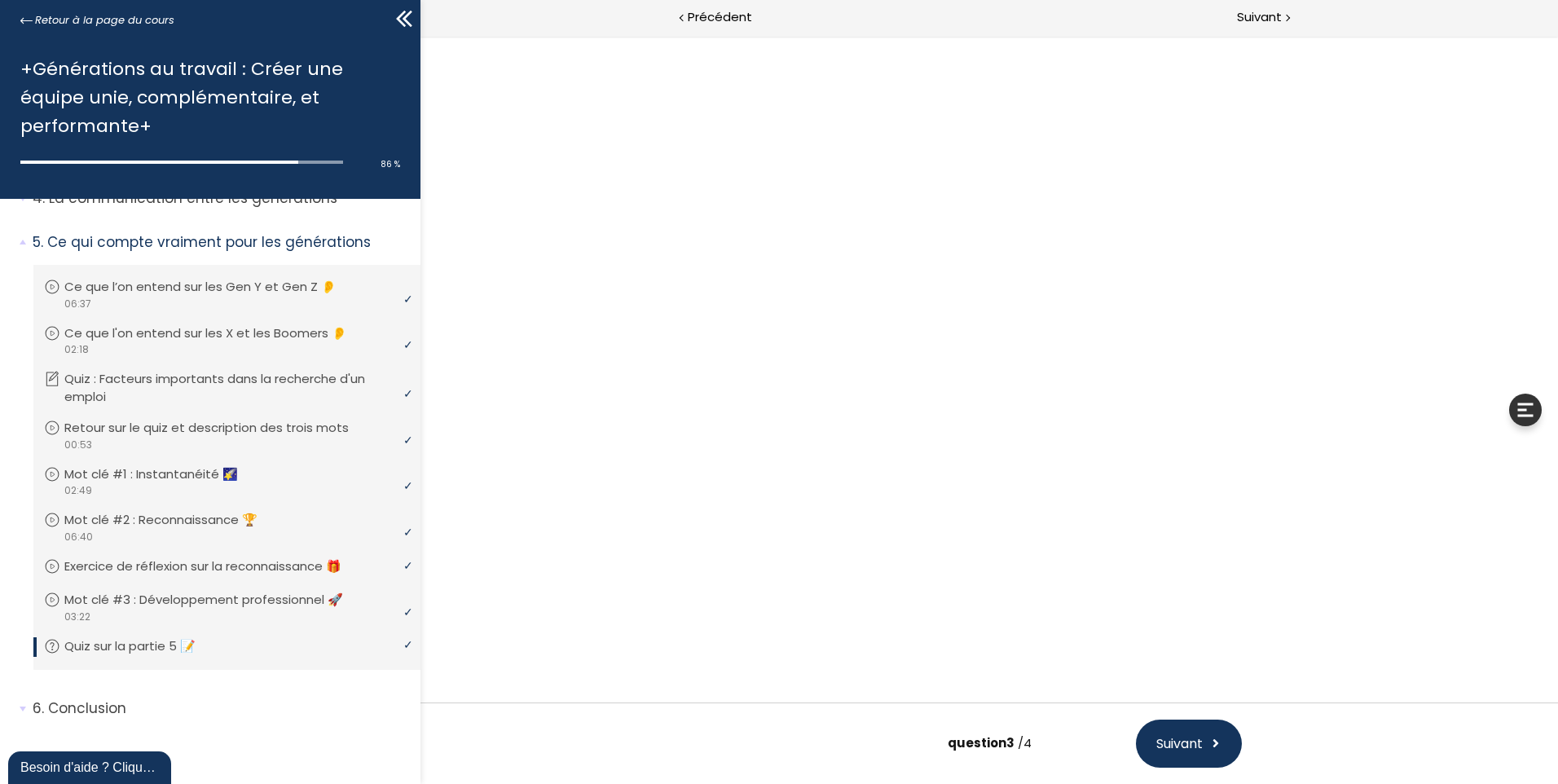
scroll to position [0, 0]
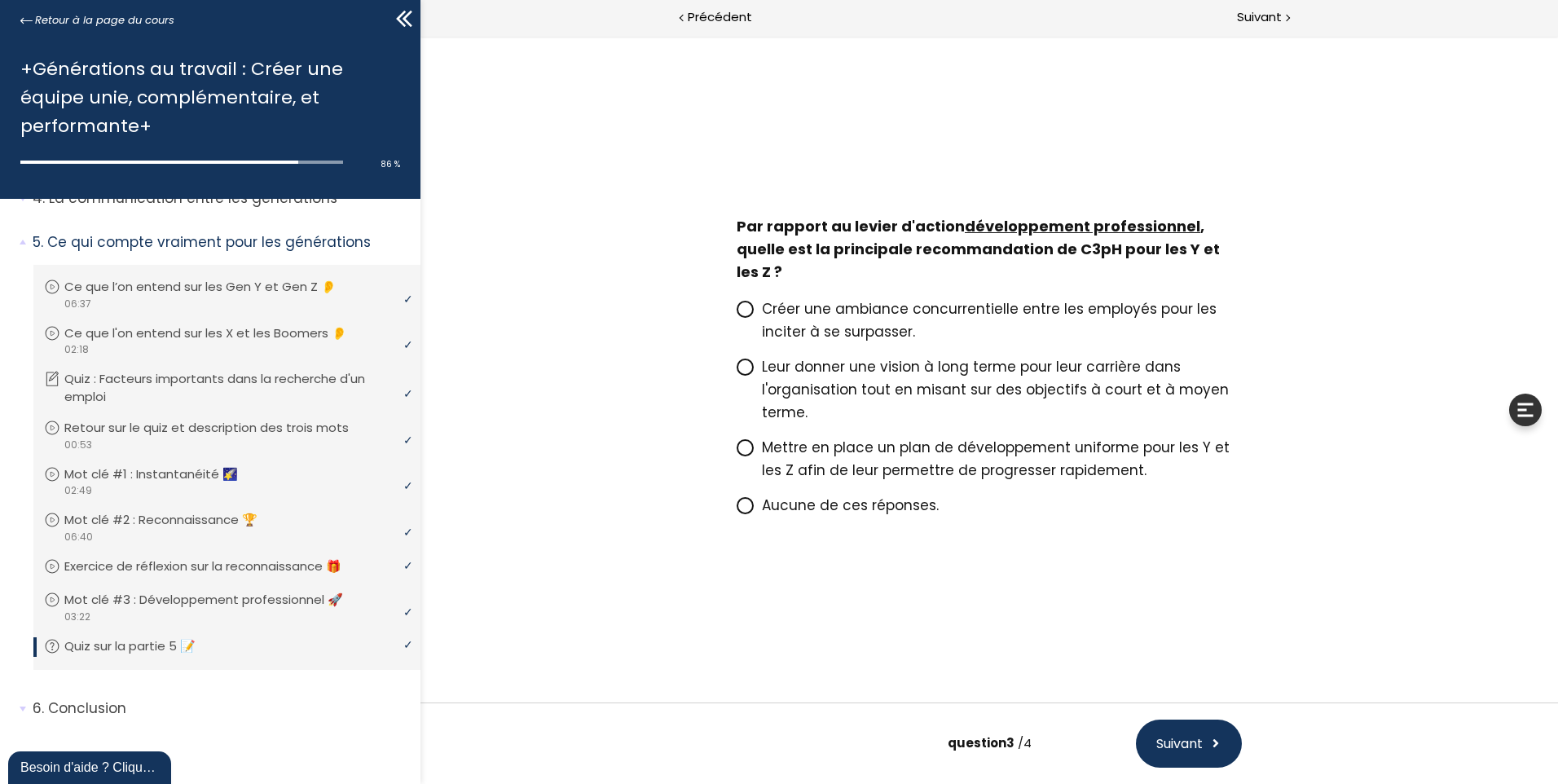
click at [764, 447] on span "Mettre en place un plan de développement uniforme pour les Y et les Z afin de l…" at bounding box center [995, 458] width 467 height 42
click at [736, 452] on input "Mettre en place un plan de développement uniforme pour les Y et les Z afin de l…" at bounding box center [736, 452] width 0 height 0
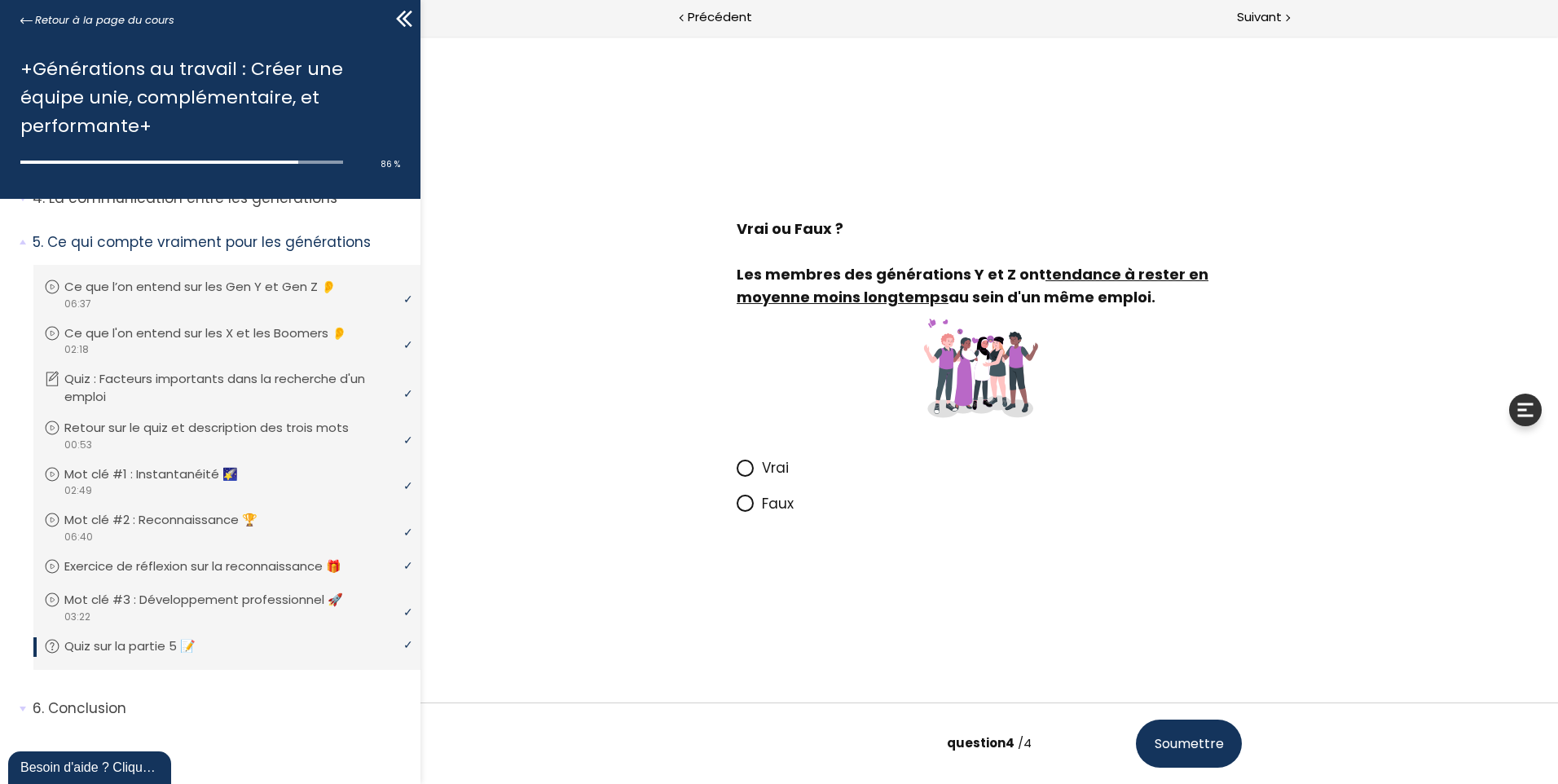
click at [751, 464] on icon at bounding box center [745, 467] width 14 height 14
click at [736, 473] on input "Vrai" at bounding box center [736, 473] width 0 height 0
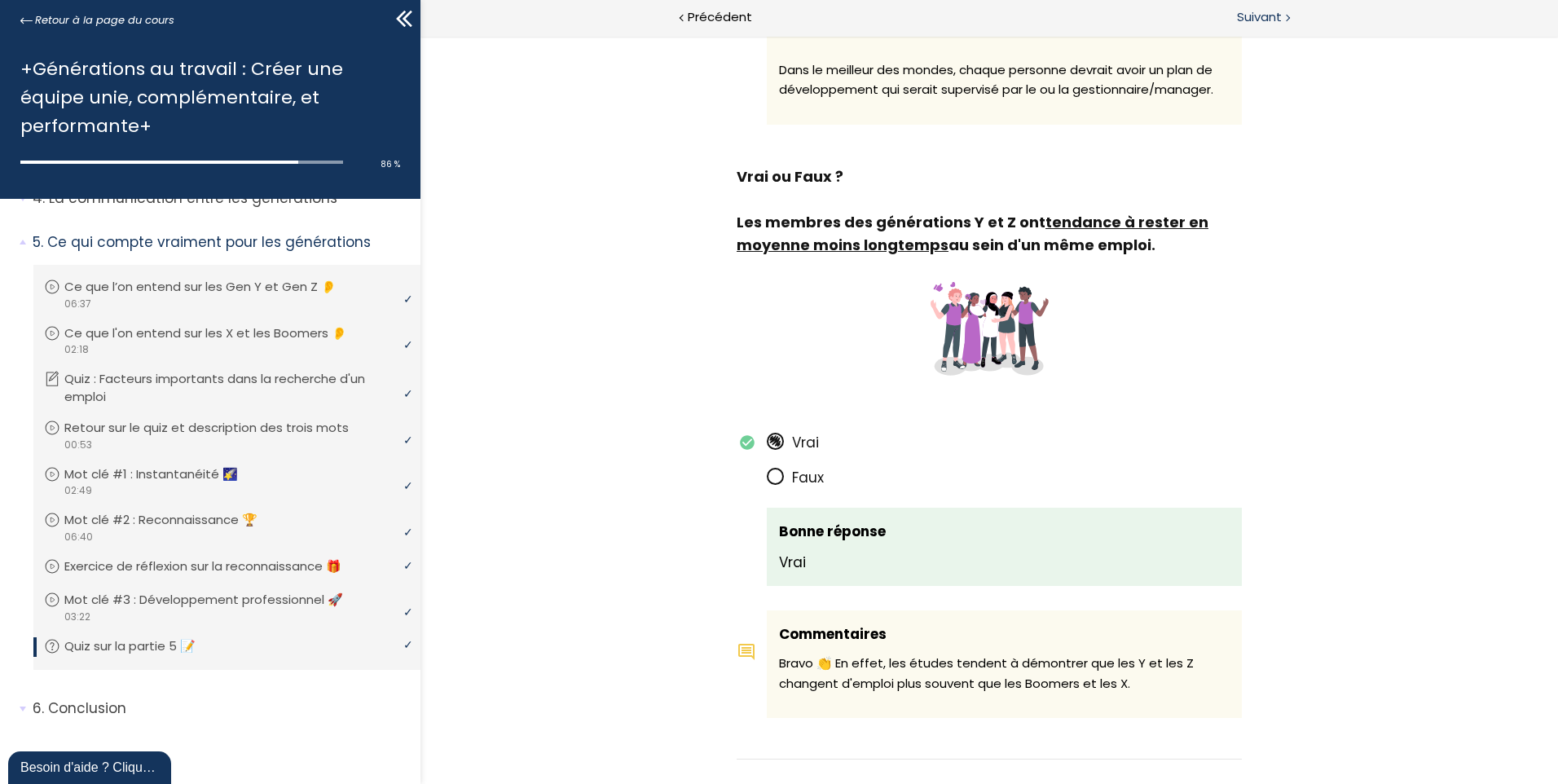
scroll to position [2818, 0]
click at [1255, 22] on span "Suivant" at bounding box center [1259, 18] width 45 height 21
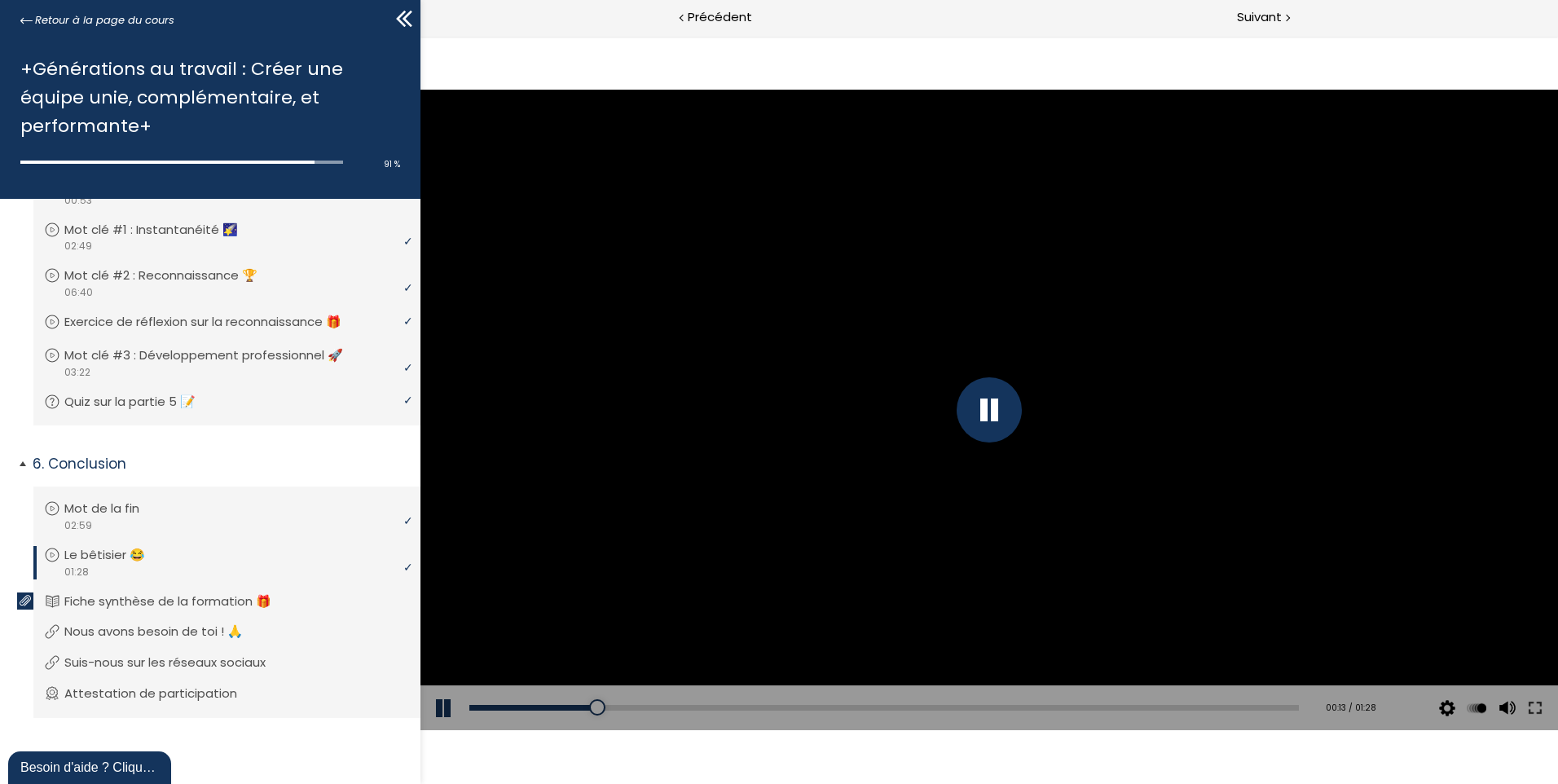
scroll to position [420, 0]
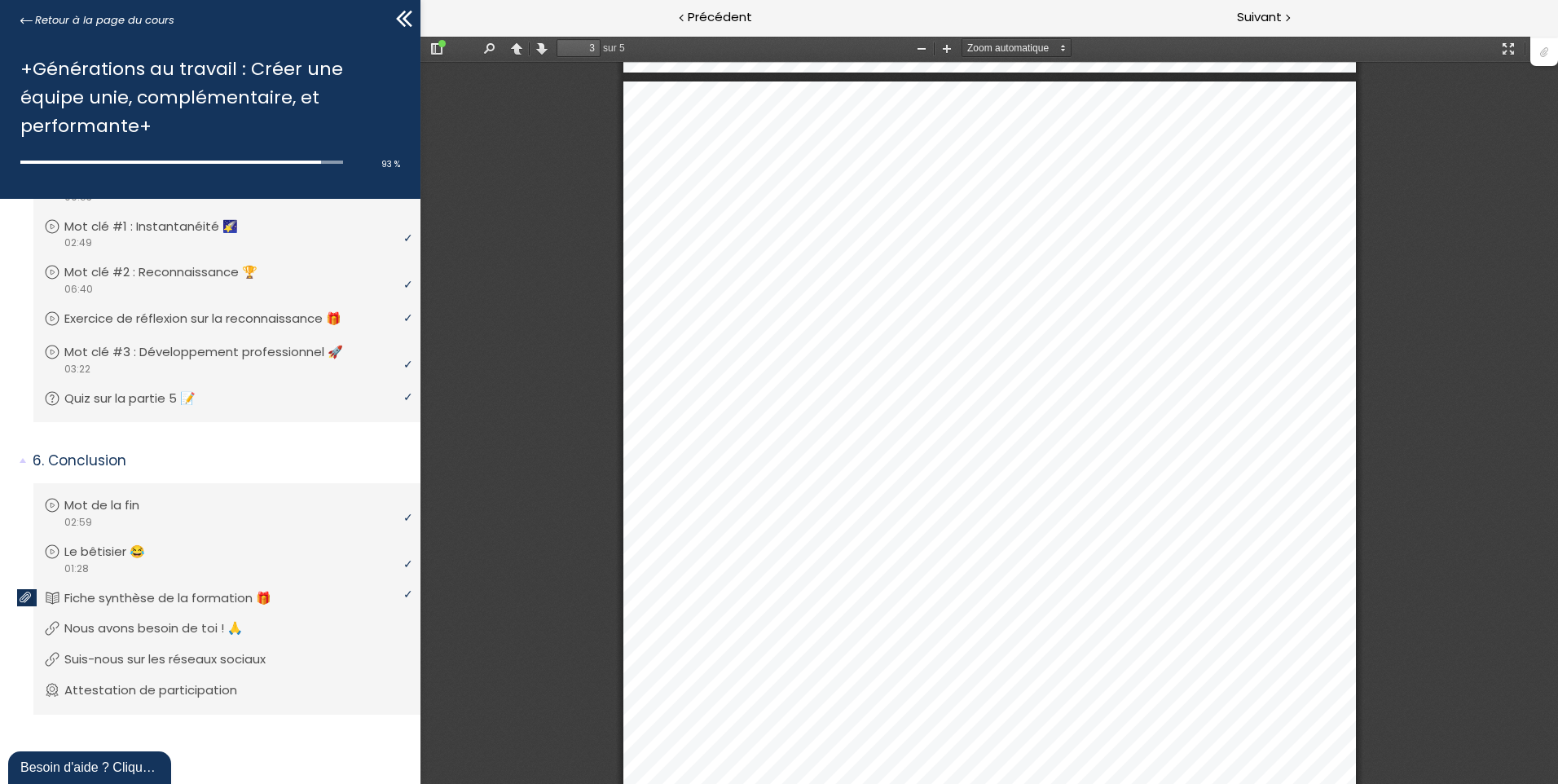
scroll to position [2126, 0]
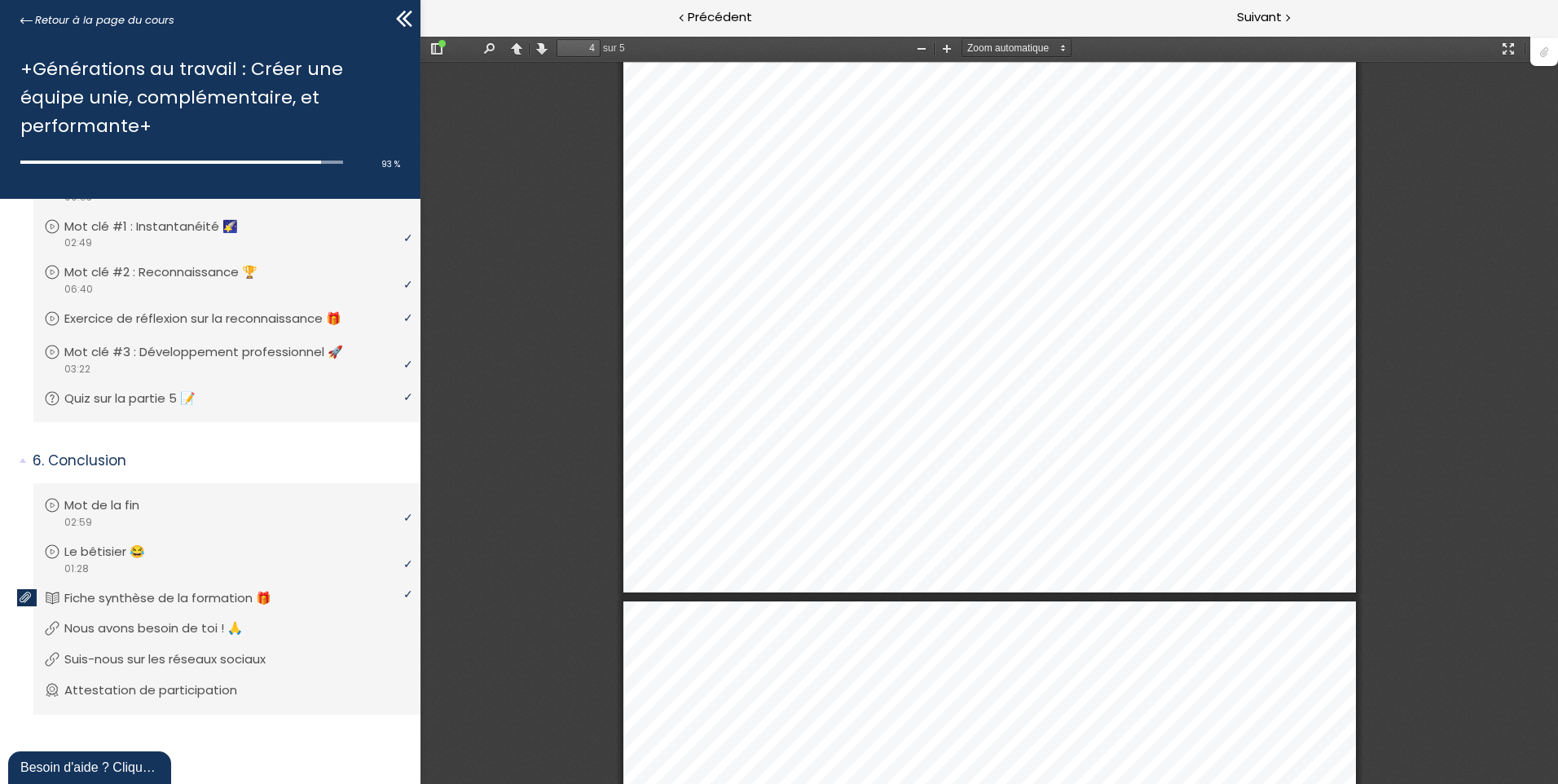
type input "5"
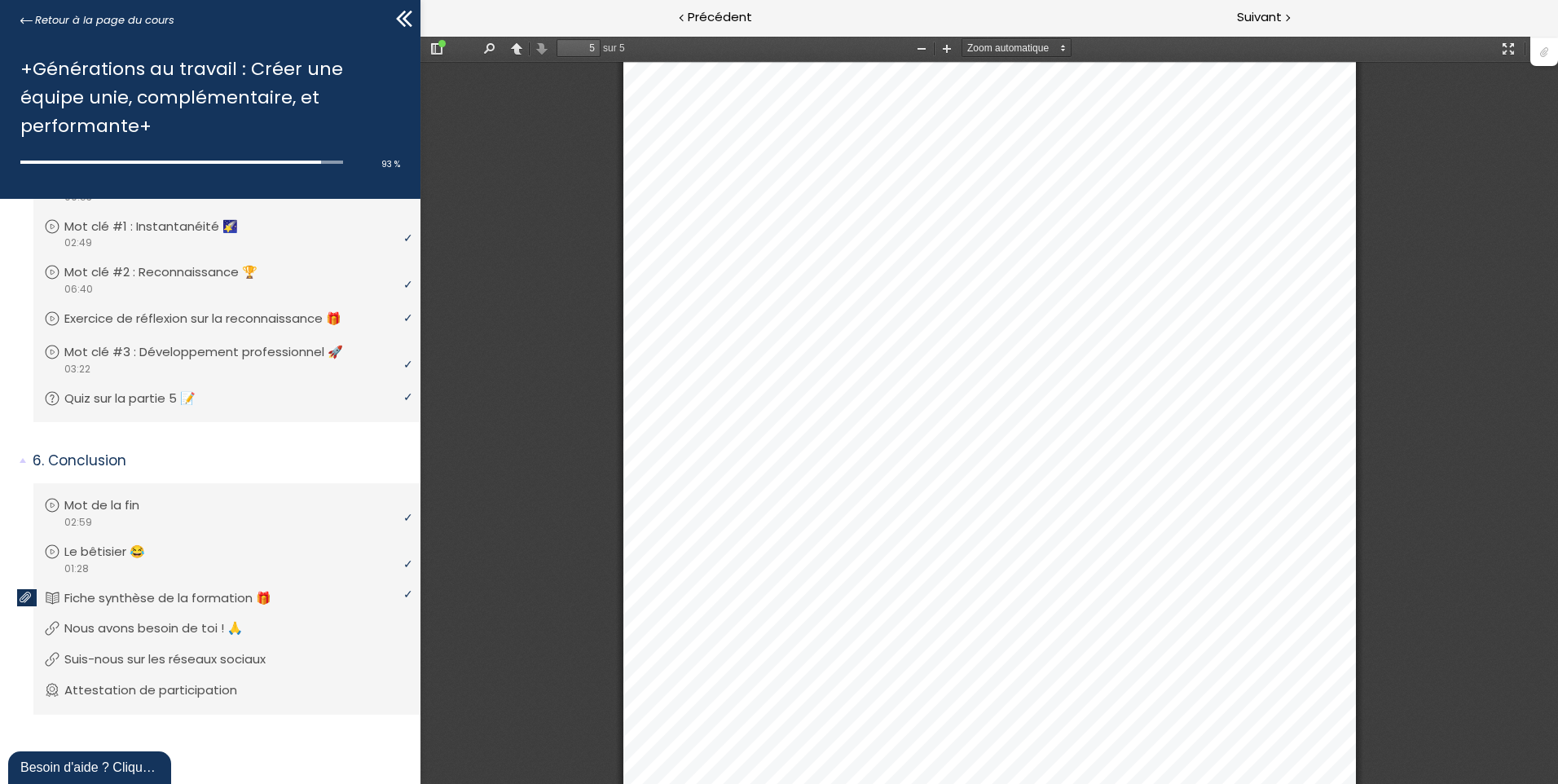
scroll to position [4620, 0]
click at [1284, 17] on div at bounding box center [1286, 17] width 5 height 21
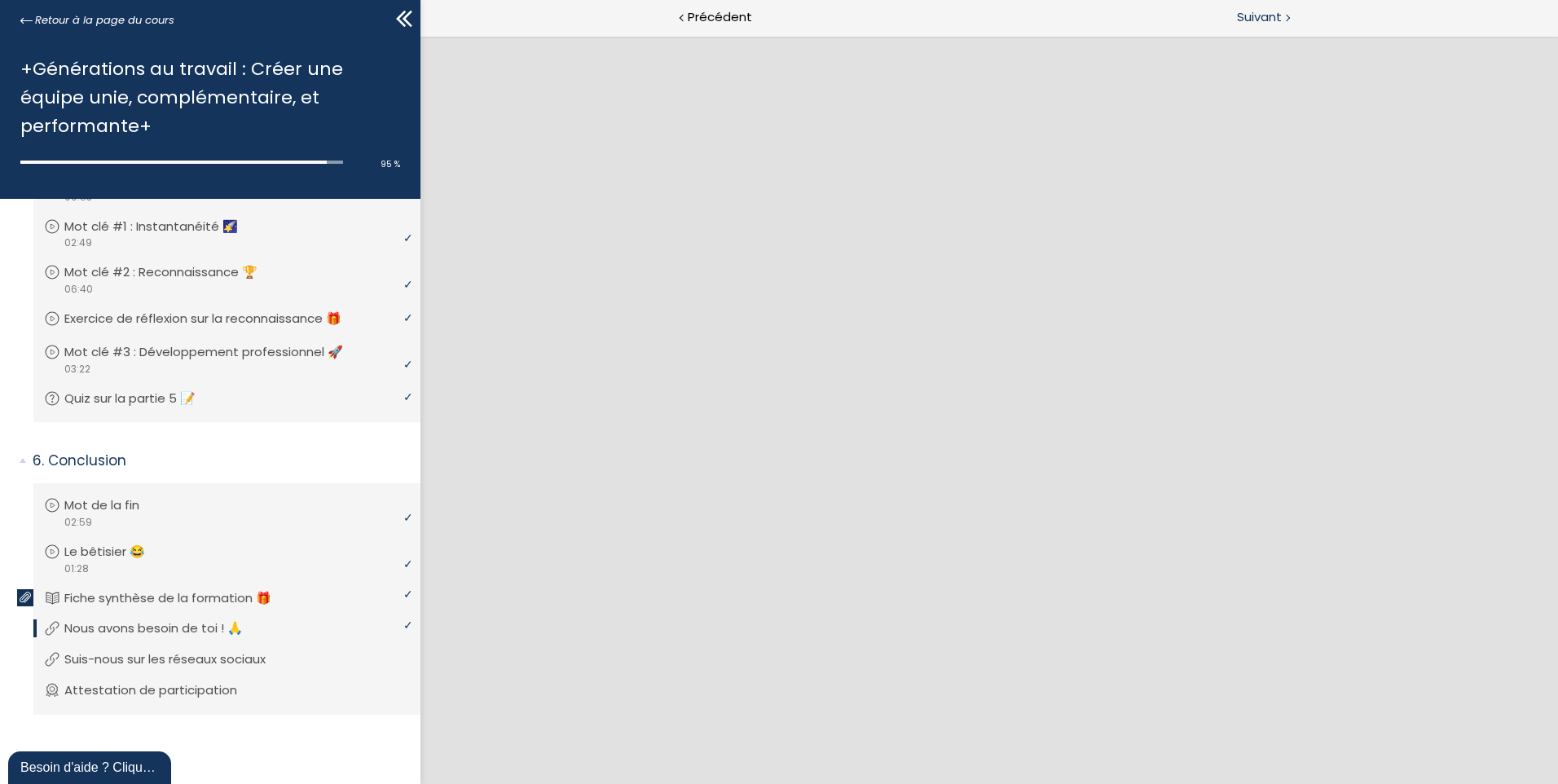
click at [1273, 24] on span "Suivant" at bounding box center [1259, 18] width 45 height 21
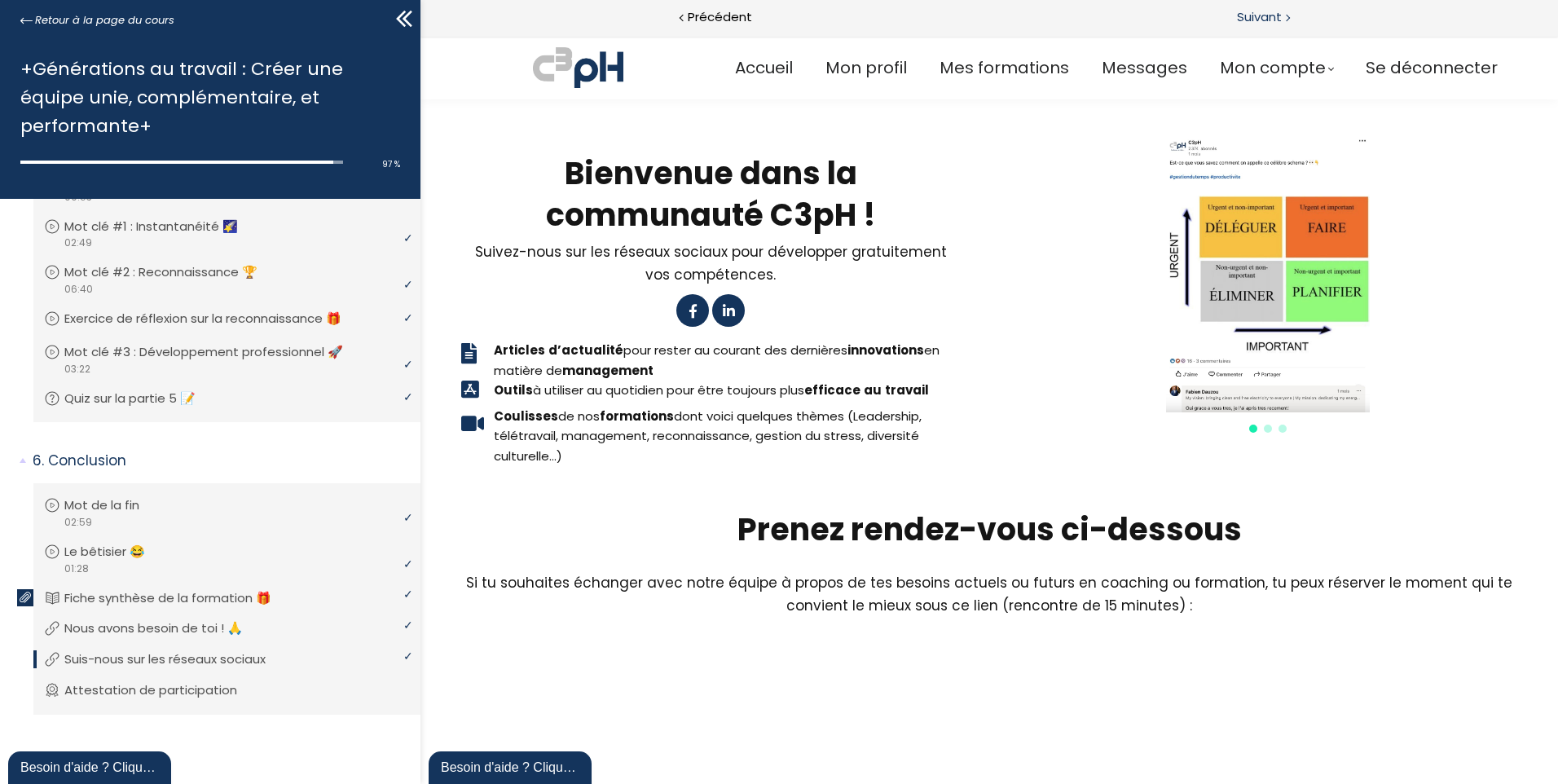
click at [1266, 19] on span "Suivant" at bounding box center [1259, 18] width 45 height 21
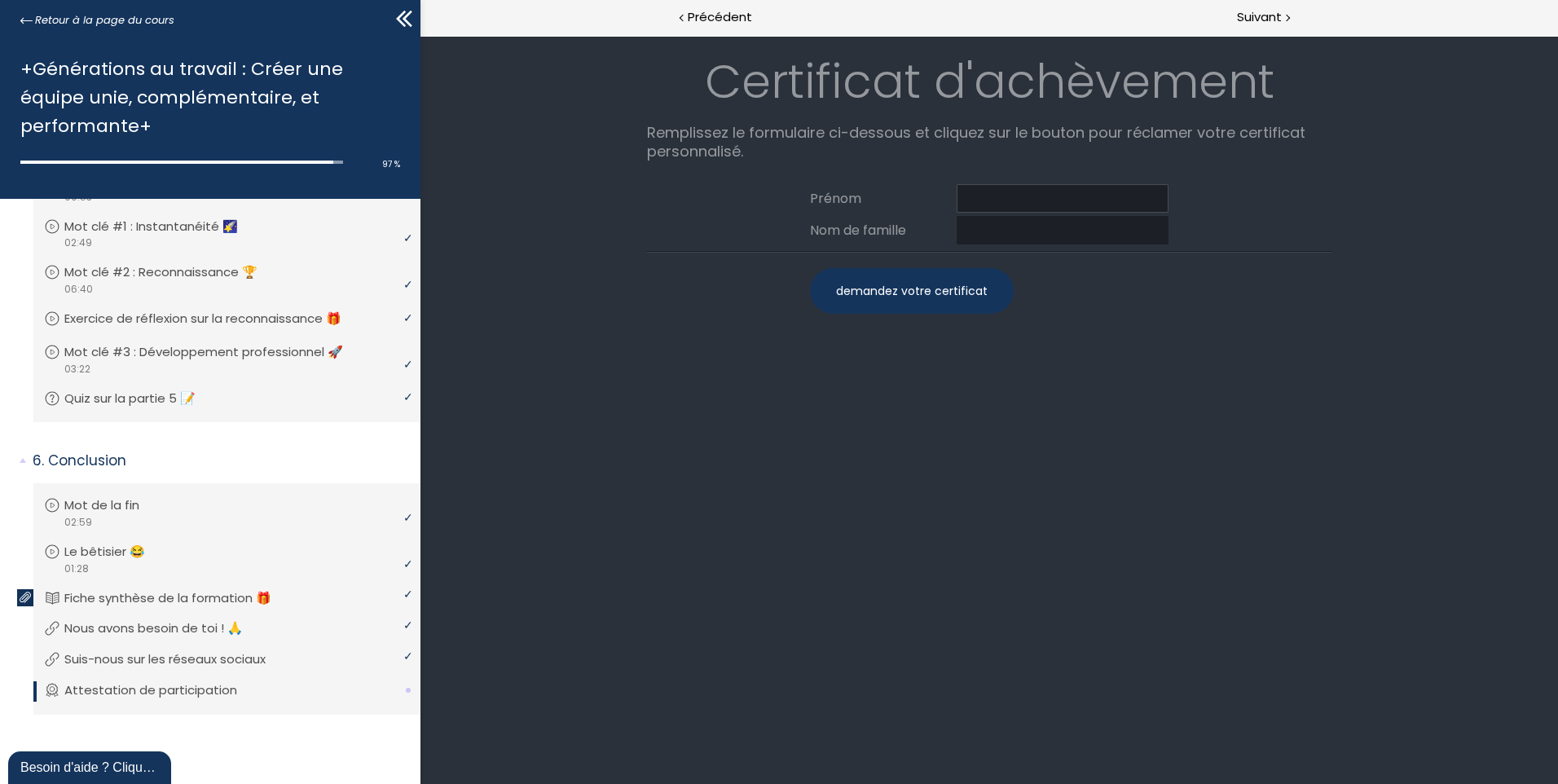
click at [1022, 191] on input at bounding box center [1062, 198] width 212 height 28
type input "Jean-Philippe"
click at [990, 224] on input at bounding box center [1062, 230] width 212 height 28
type input "Lebrun"
click at [893, 293] on div "demandez votre certificat" at bounding box center [911, 290] width 204 height 46
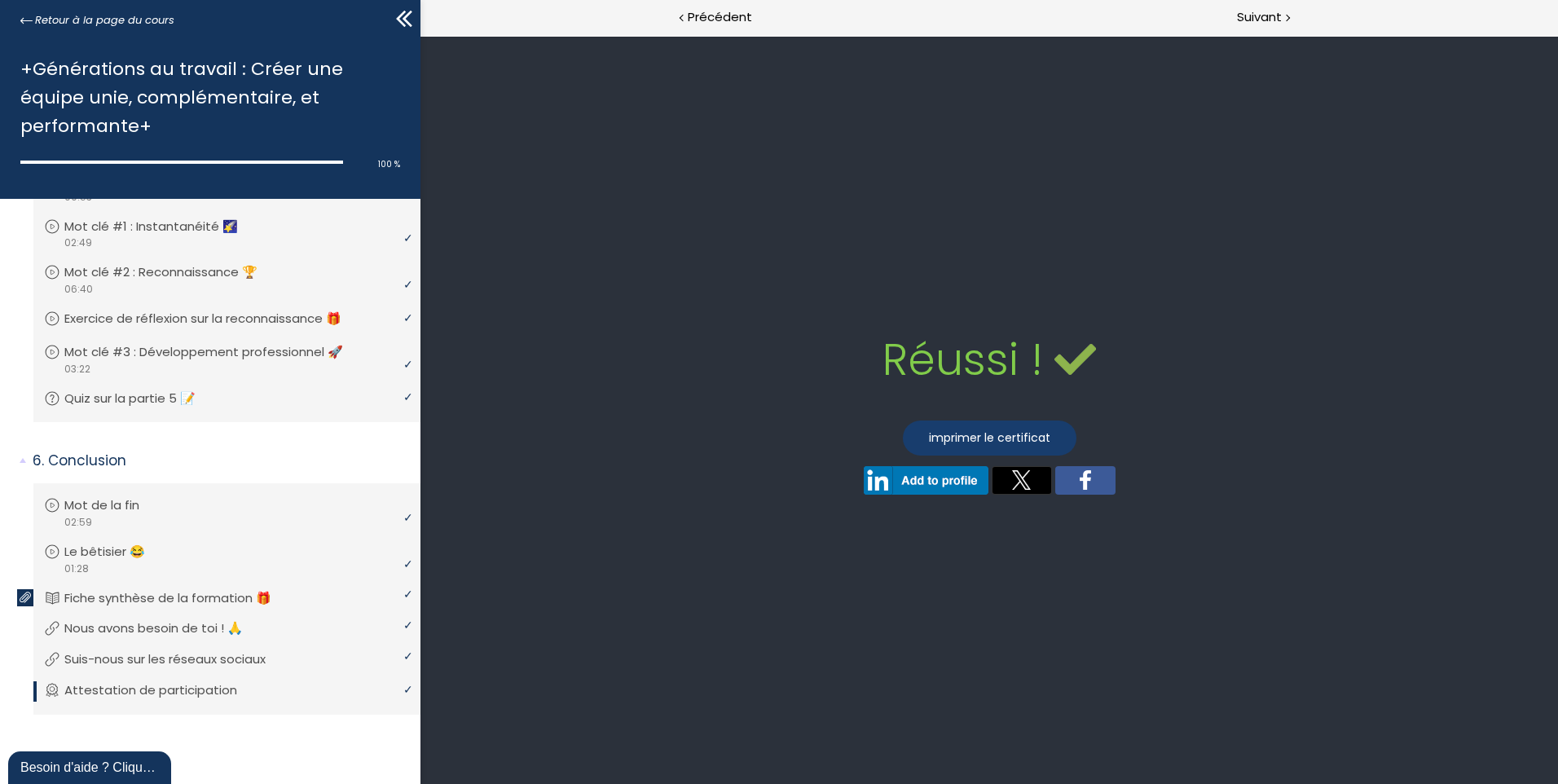
click at [1008, 431] on link "imprimer le certificat" at bounding box center [989, 437] width 174 height 35
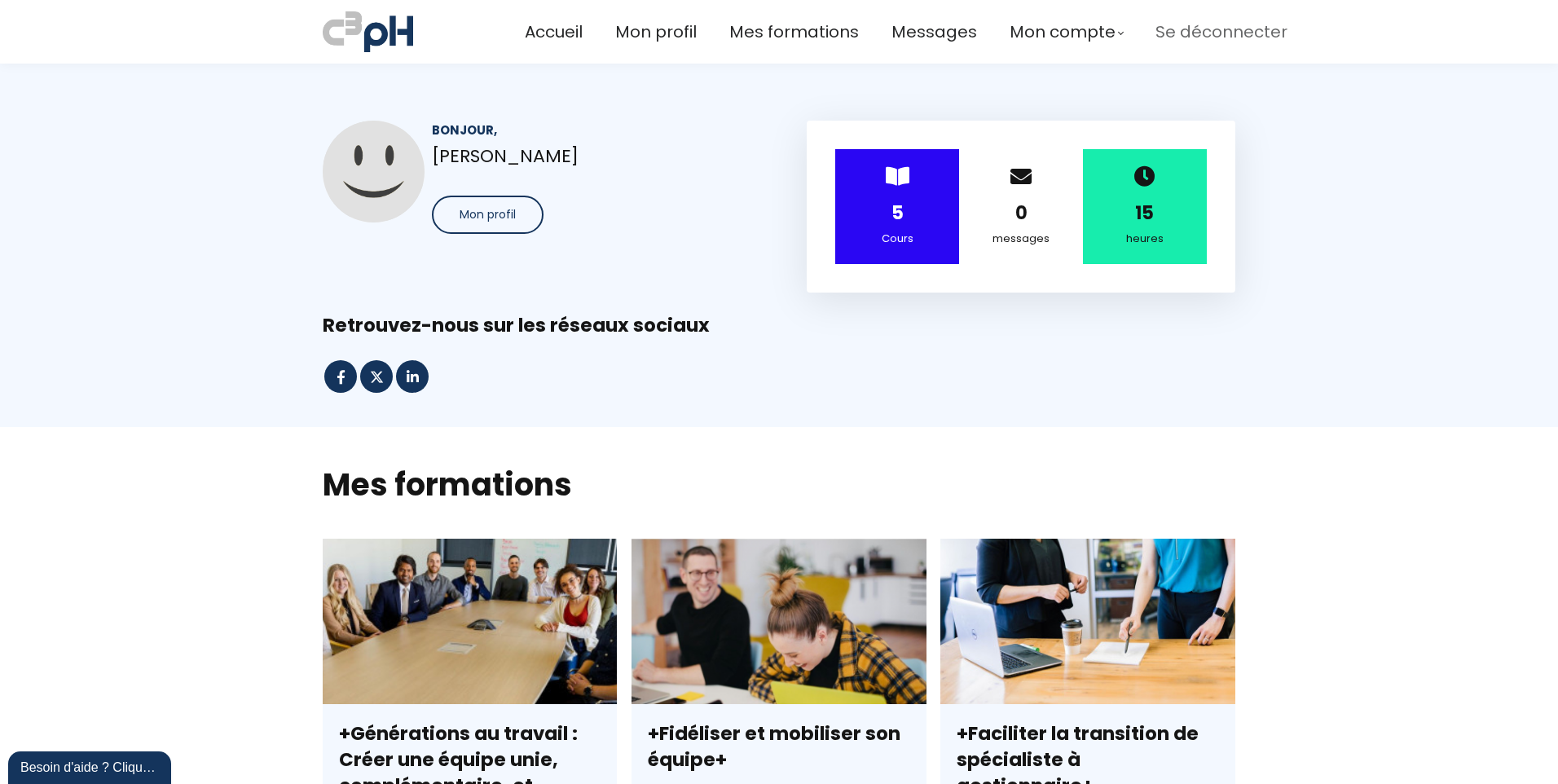
drag, startPoint x: 1182, startPoint y: 25, endPoint x: 1174, endPoint y: 31, distance: 10.0
click at [1182, 25] on span "Se déconnecter" at bounding box center [1221, 32] width 132 height 27
